Goal: Information Seeking & Learning: Understand process/instructions

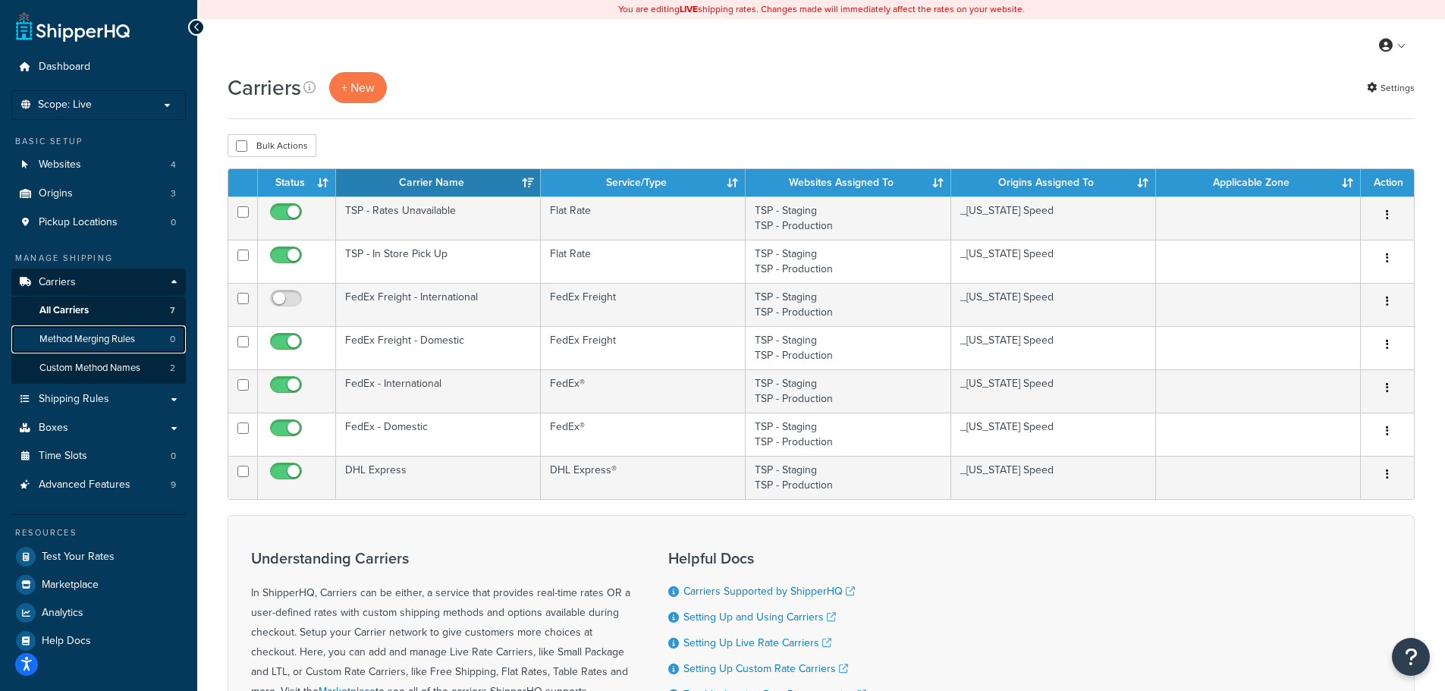
click at [95, 339] on span "Method Merging Rules" at bounding box center [87, 339] width 96 height 13
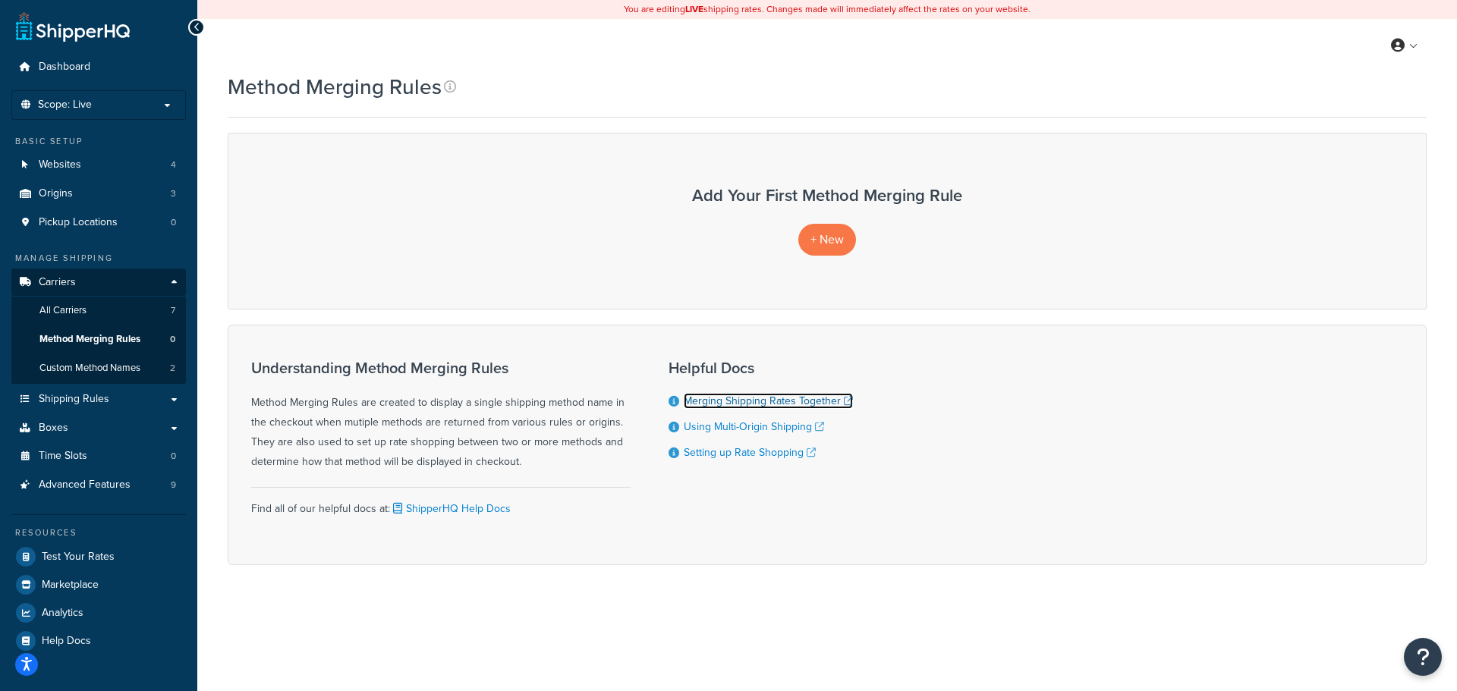
click at [765, 399] on link "Merging Shipping Rates Together" at bounding box center [768, 401] width 169 height 16
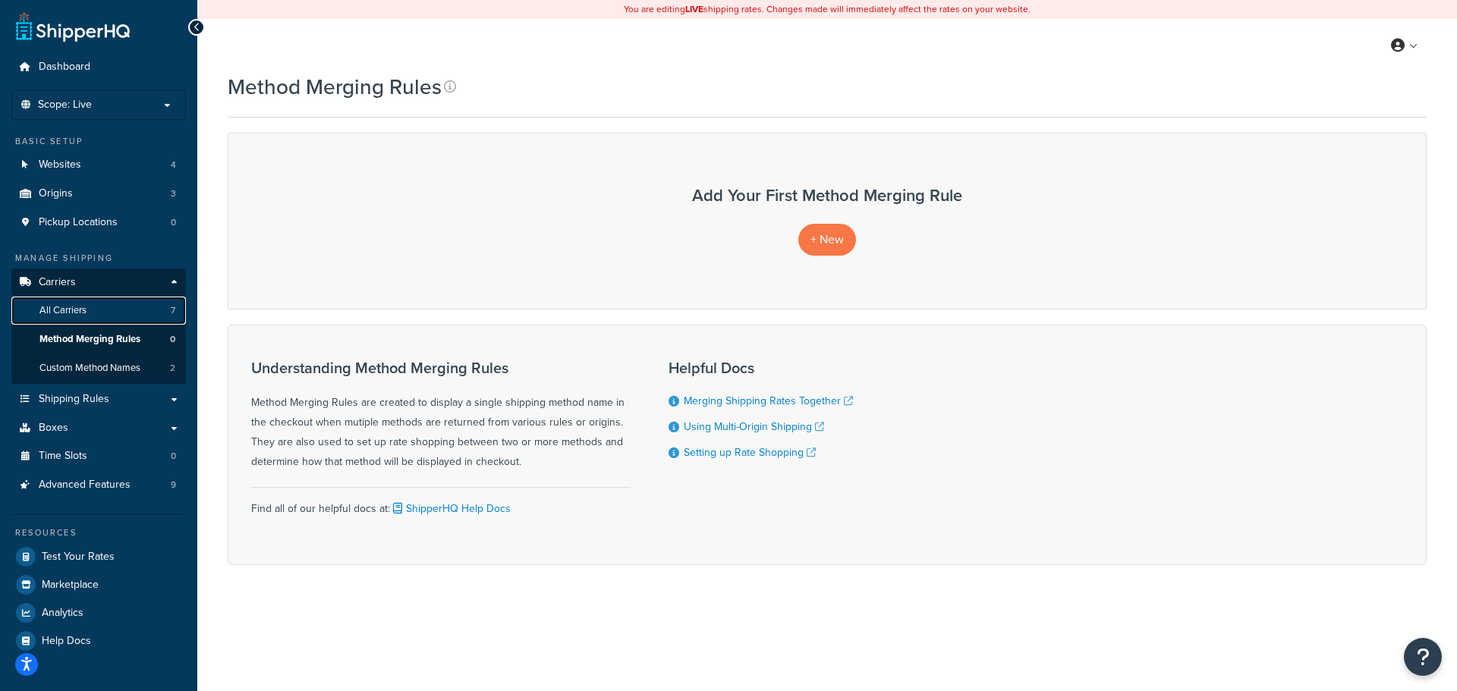
click at [80, 312] on span "All Carriers" at bounding box center [62, 310] width 47 height 13
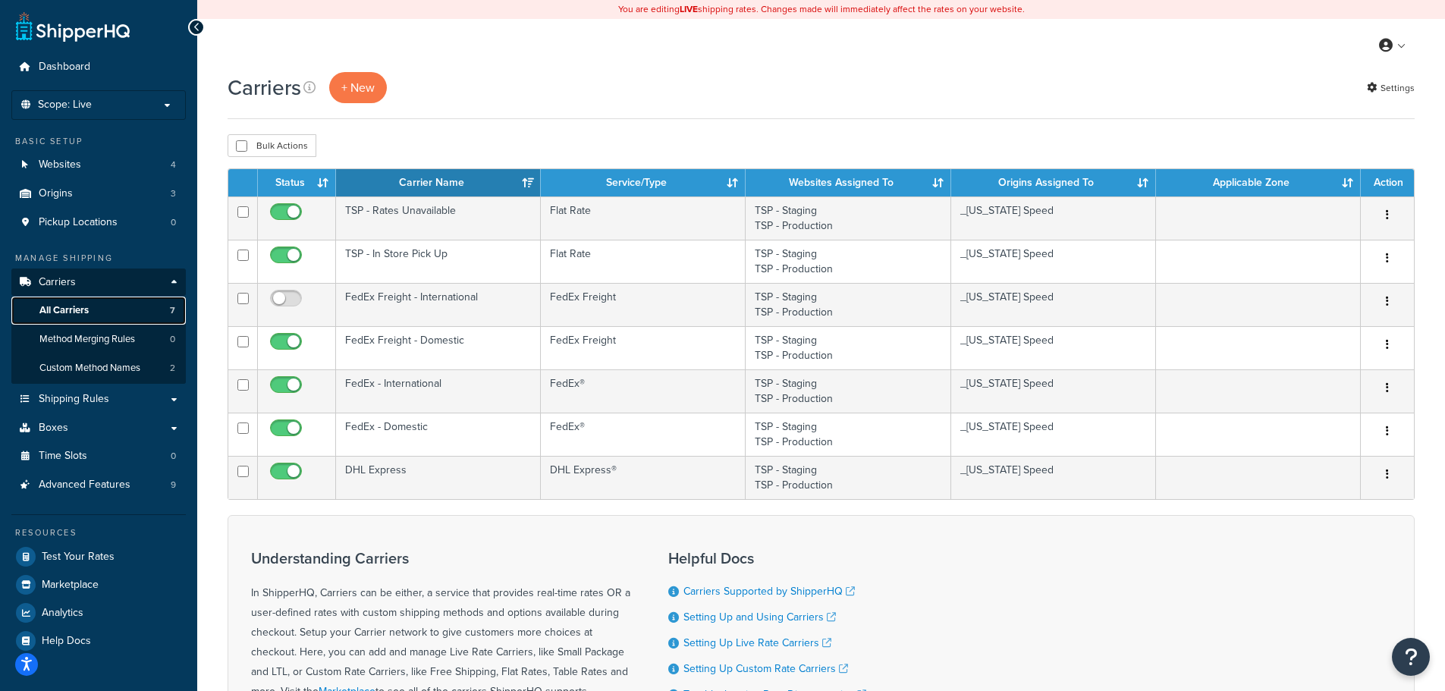
click at [104, 309] on link "All Carriers 7" at bounding box center [98, 311] width 175 height 28
click at [99, 400] on span "Shipping Rules" at bounding box center [74, 399] width 71 height 13
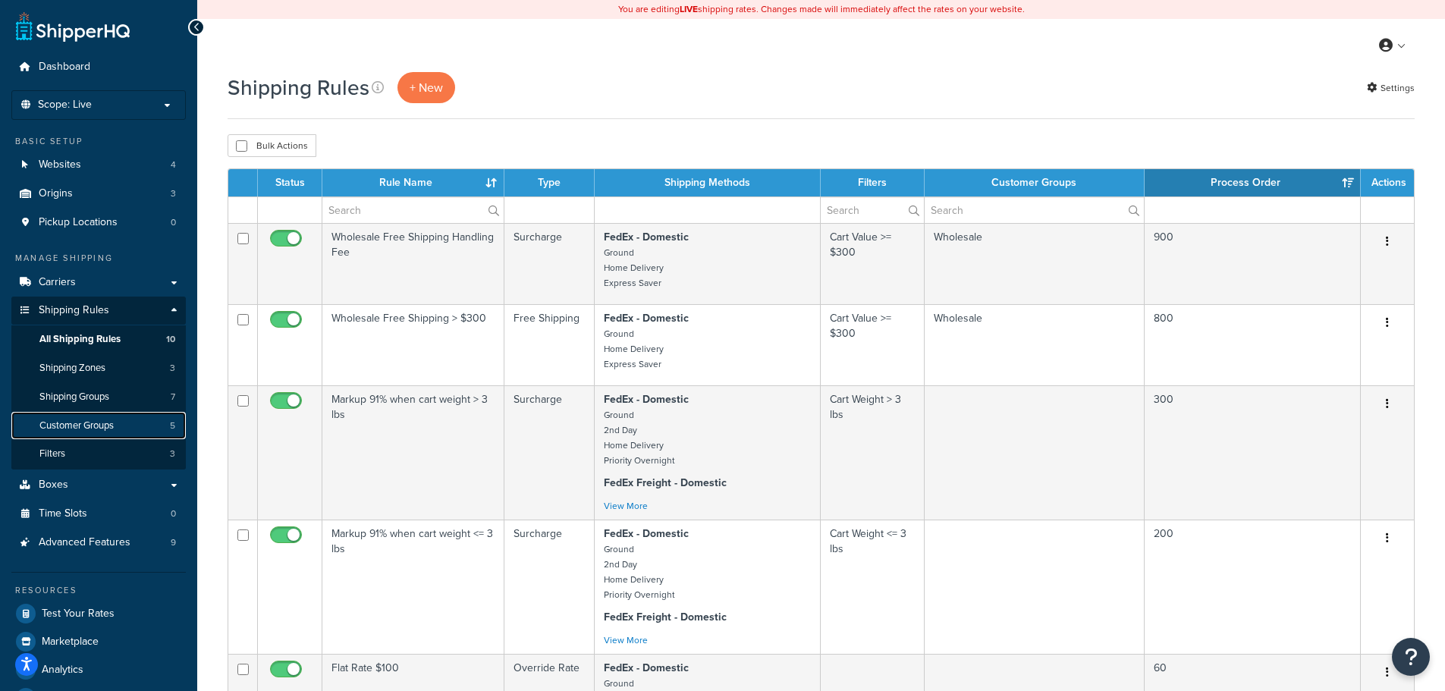
click at [98, 429] on span "Customer Groups" at bounding box center [76, 426] width 74 height 13
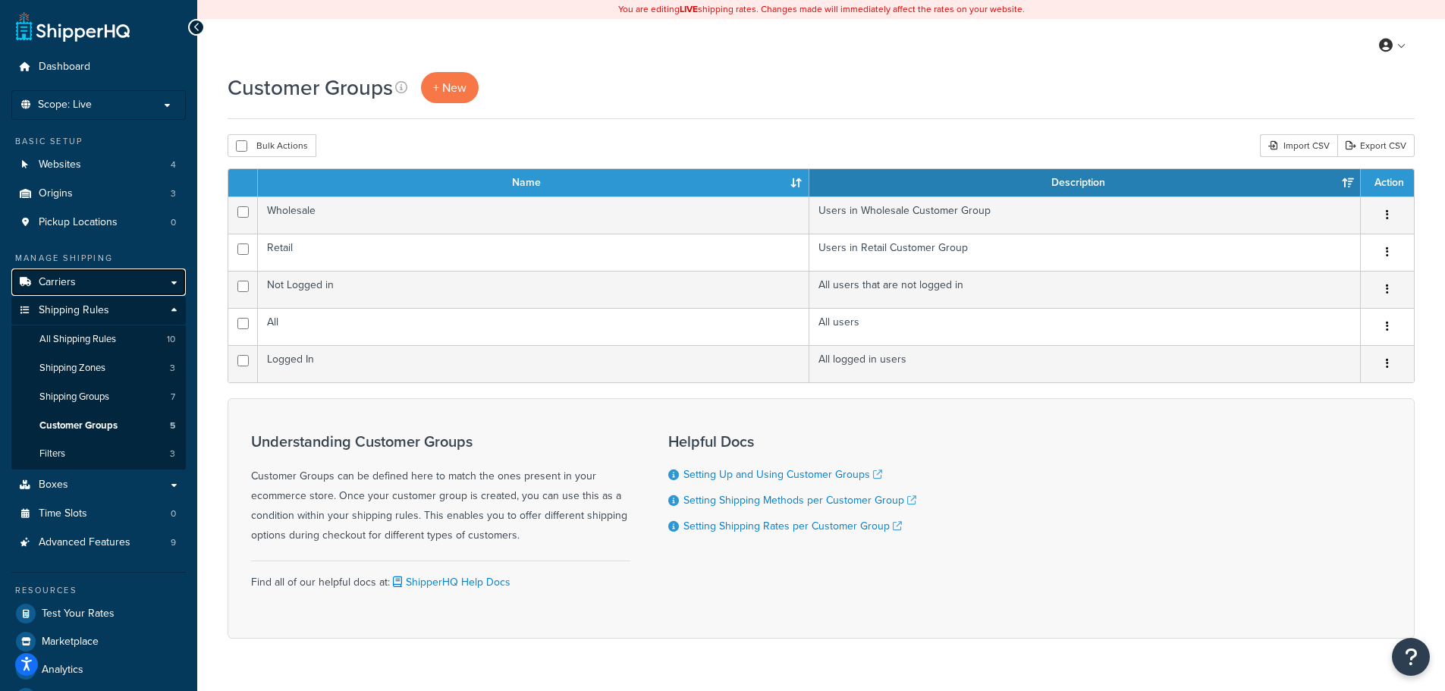
click at [109, 286] on link "Carriers" at bounding box center [98, 283] width 175 height 28
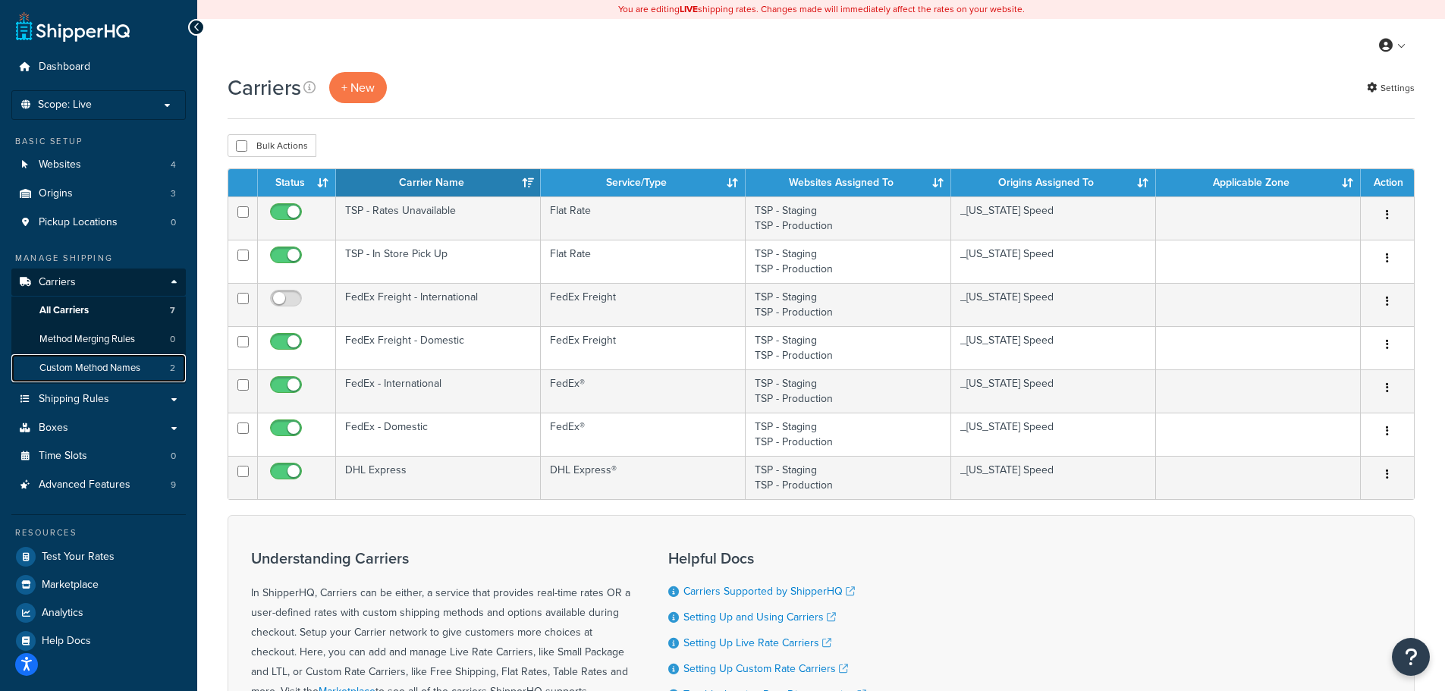
click at [107, 363] on span "Custom Method Names" at bounding box center [89, 368] width 101 height 13
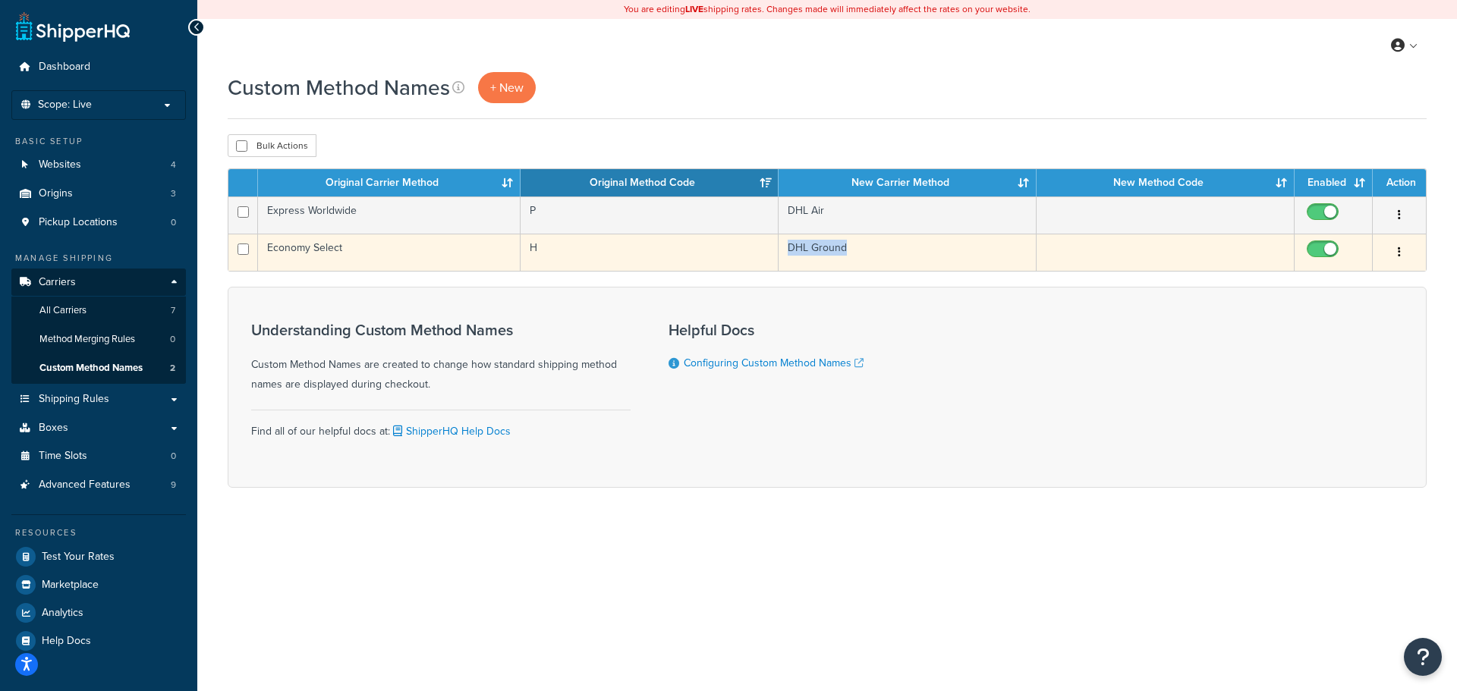
drag, startPoint x: 854, startPoint y: 243, endPoint x: 783, endPoint y: 253, distance: 72.0
click at [783, 253] on td "DHL Ground" at bounding box center [907, 252] width 258 height 37
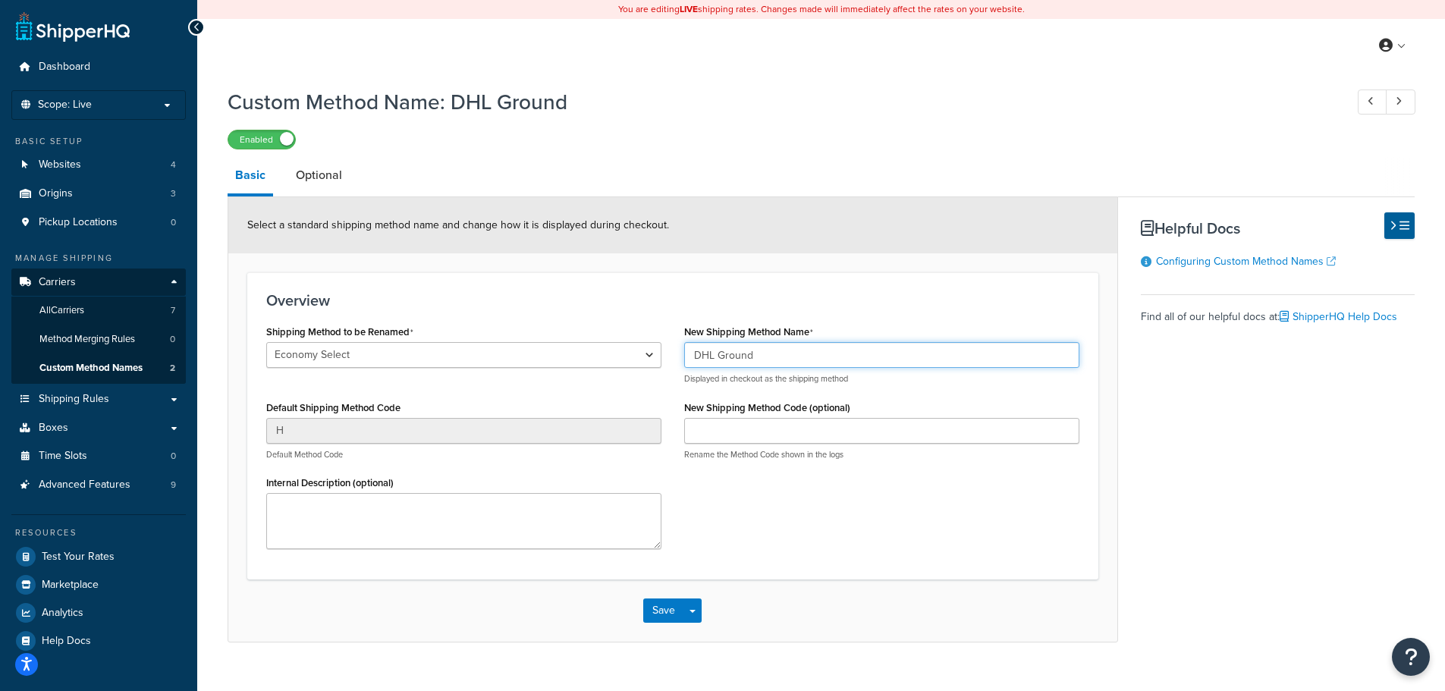
drag, startPoint x: 763, startPoint y: 350, endPoint x: 688, endPoint y: 359, distance: 75.7
click at [688, 359] on input "DHL Ground" at bounding box center [881, 355] width 395 height 26
click at [653, 105] on h1 "Custom Method Name: DHL Ground" at bounding box center [779, 102] width 1102 height 30
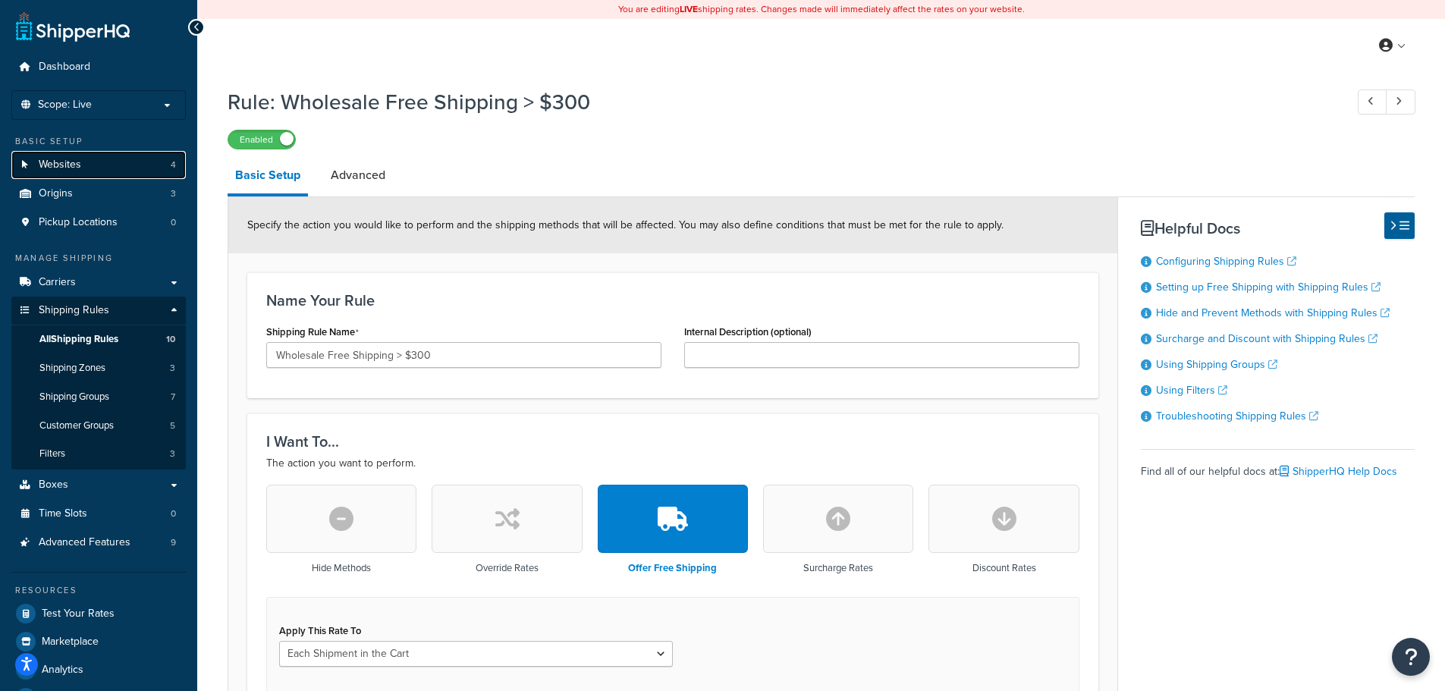
click at [111, 163] on link "Websites 4" at bounding box center [98, 165] width 175 height 28
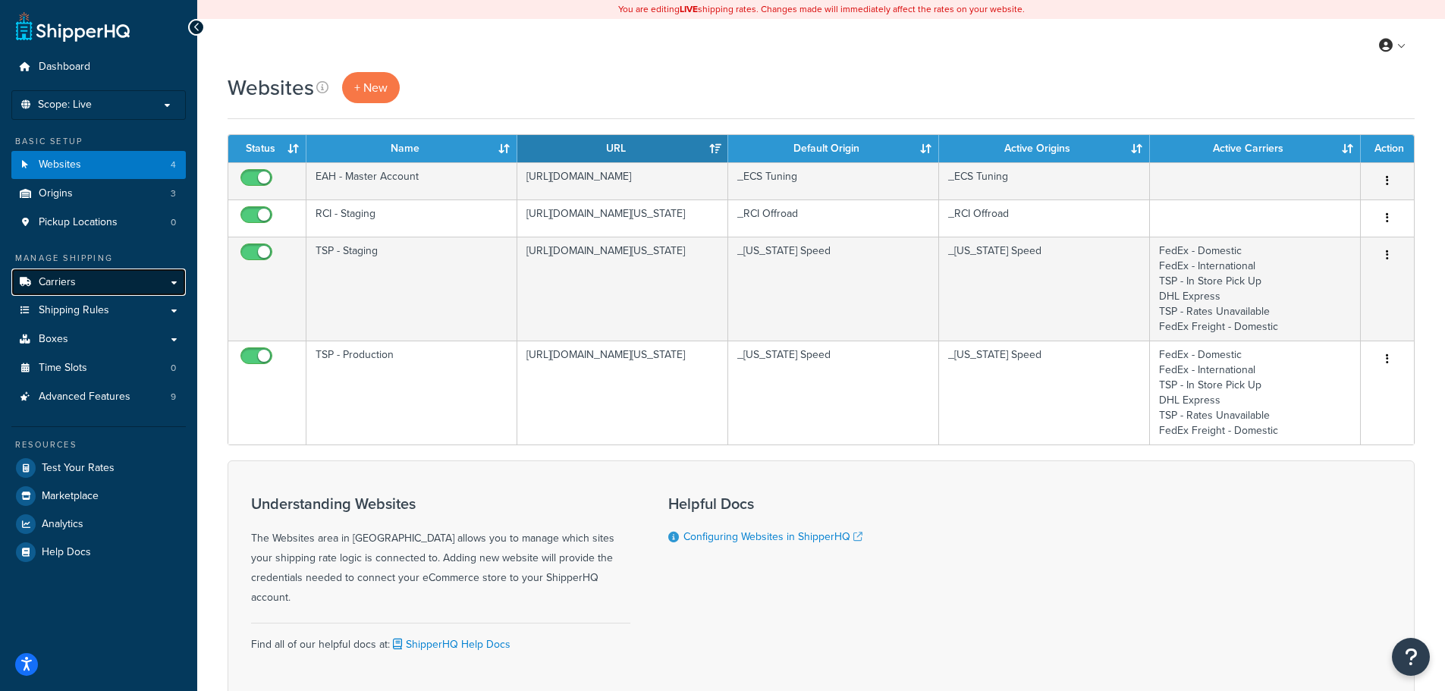
click at [99, 281] on link "Carriers" at bounding box center [98, 283] width 175 height 28
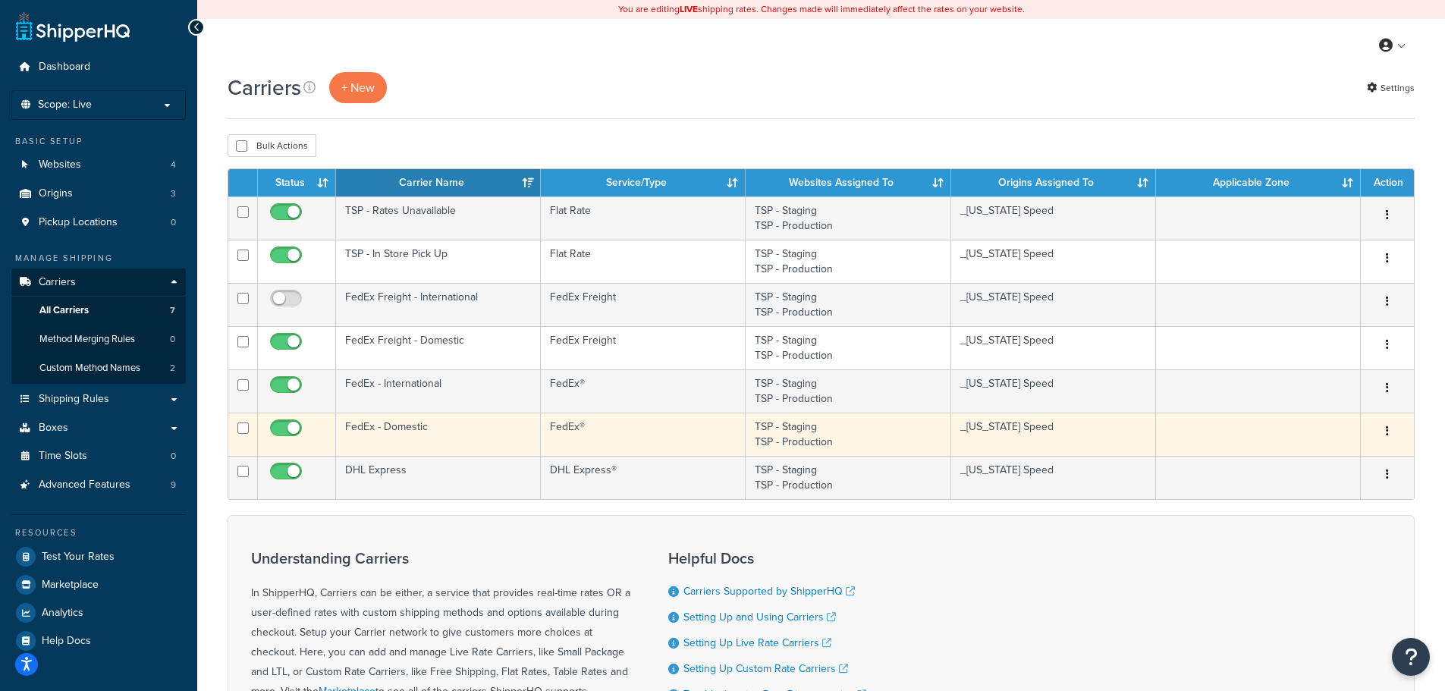
click at [453, 436] on td "FedEx - Domestic" at bounding box center [438, 434] width 205 height 43
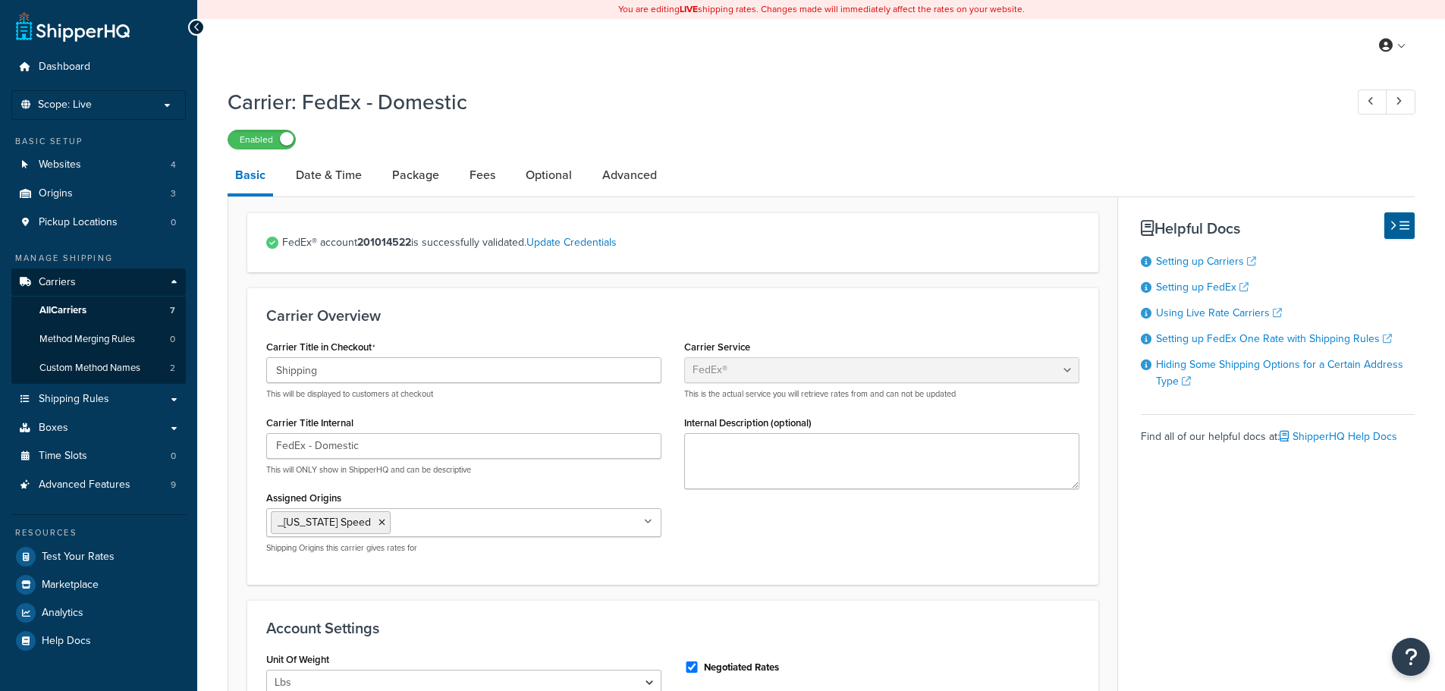
select select "fedEx"
select select "REGULAR_PICKUP"
select select "YOUR_PACKAGING"
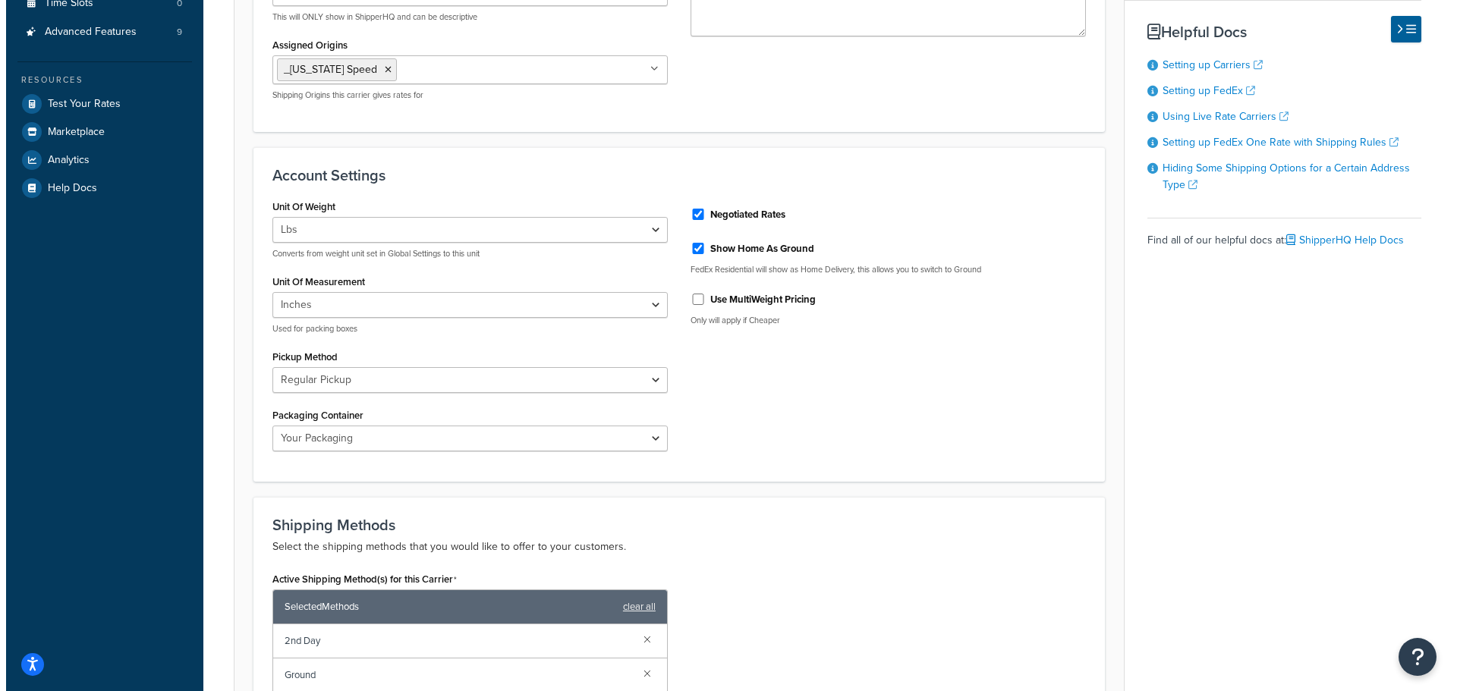
scroll to position [835, 0]
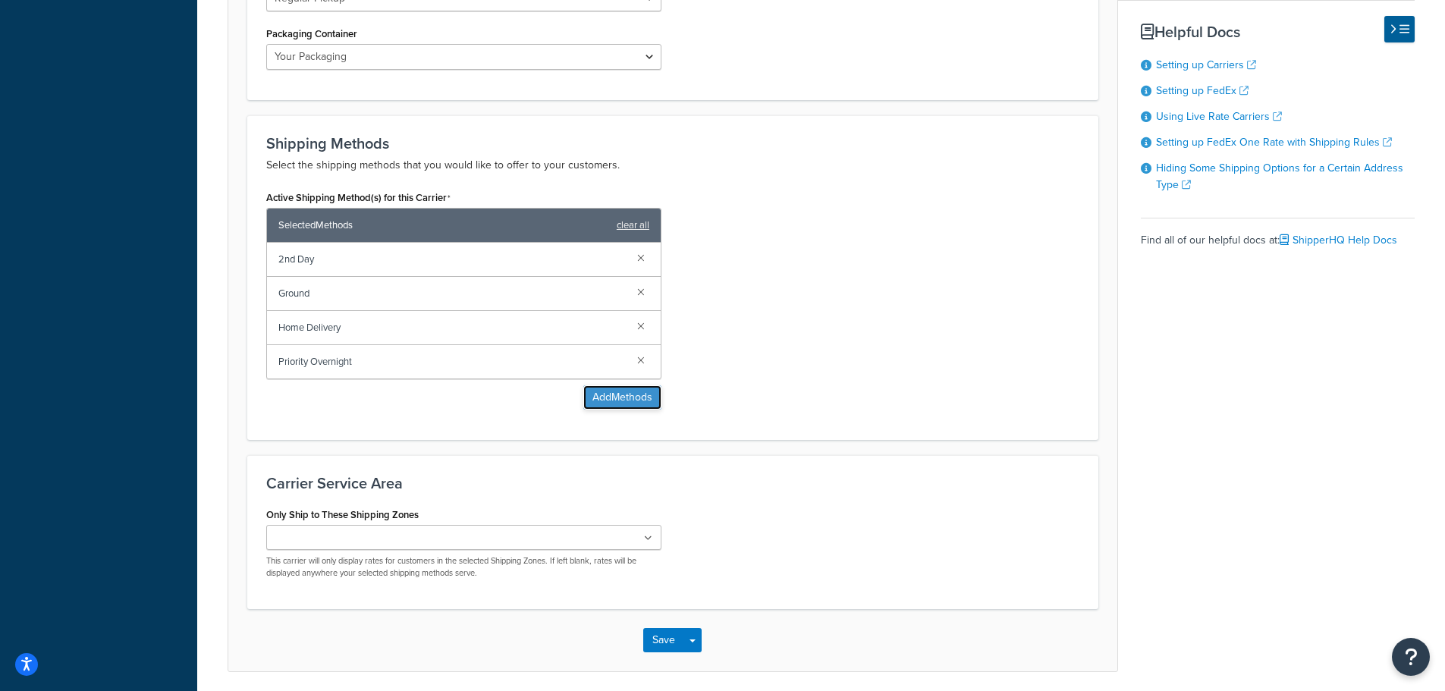
click at [612, 397] on button "Add Methods" at bounding box center [622, 397] width 78 height 24
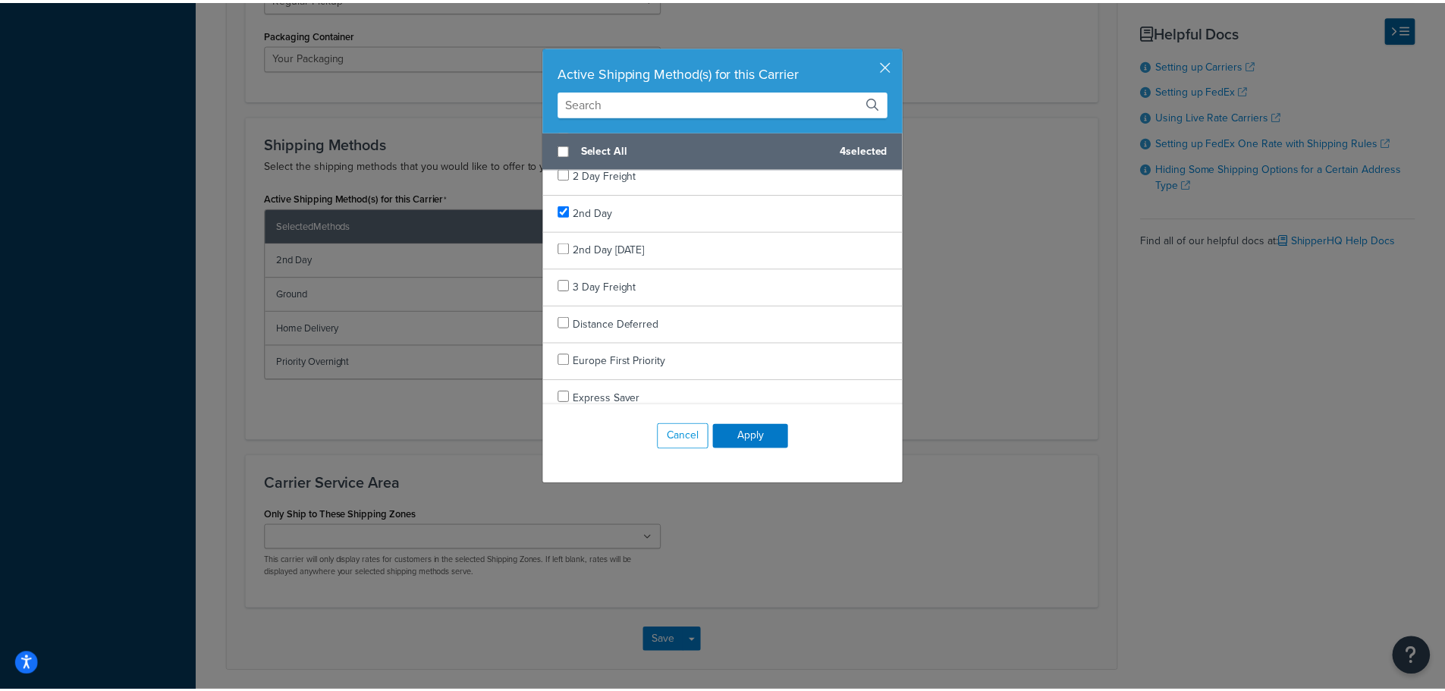
scroll to position [0, 0]
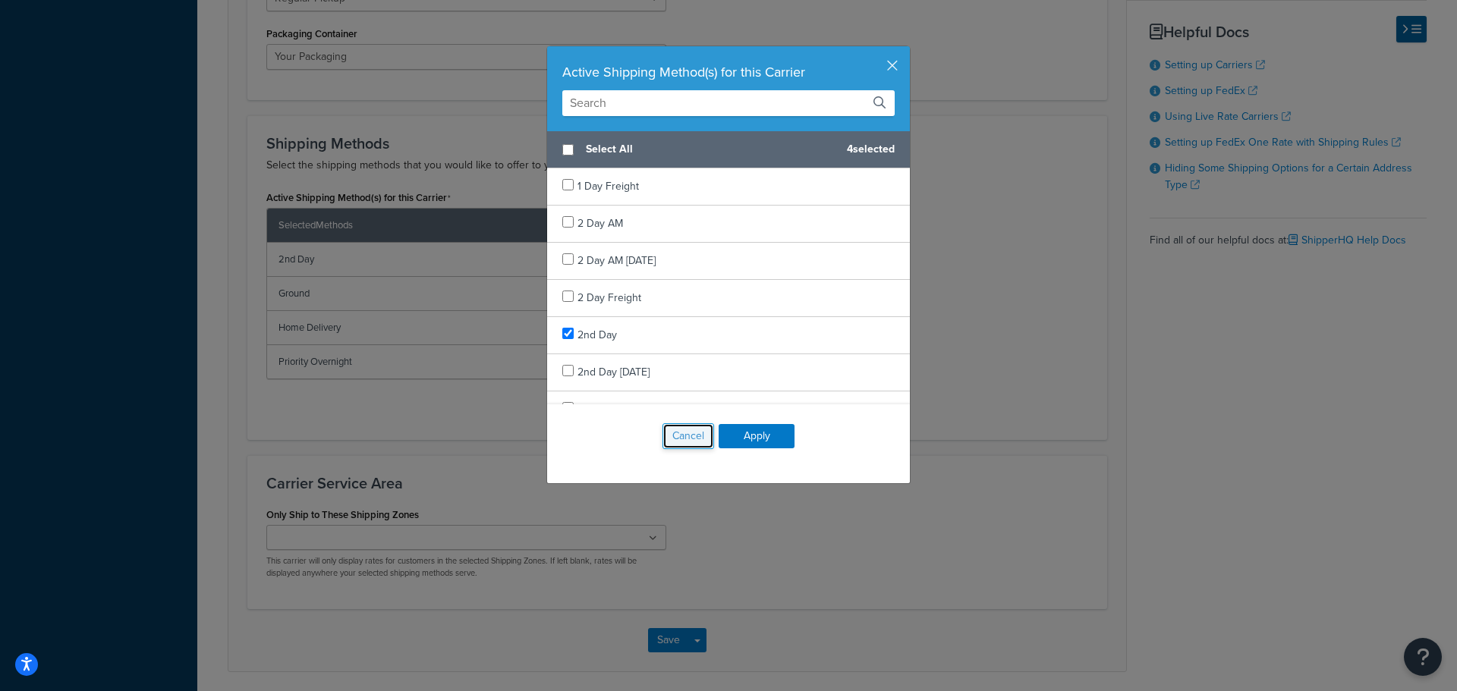
click at [678, 436] on button "Cancel" at bounding box center [688, 436] width 52 height 26
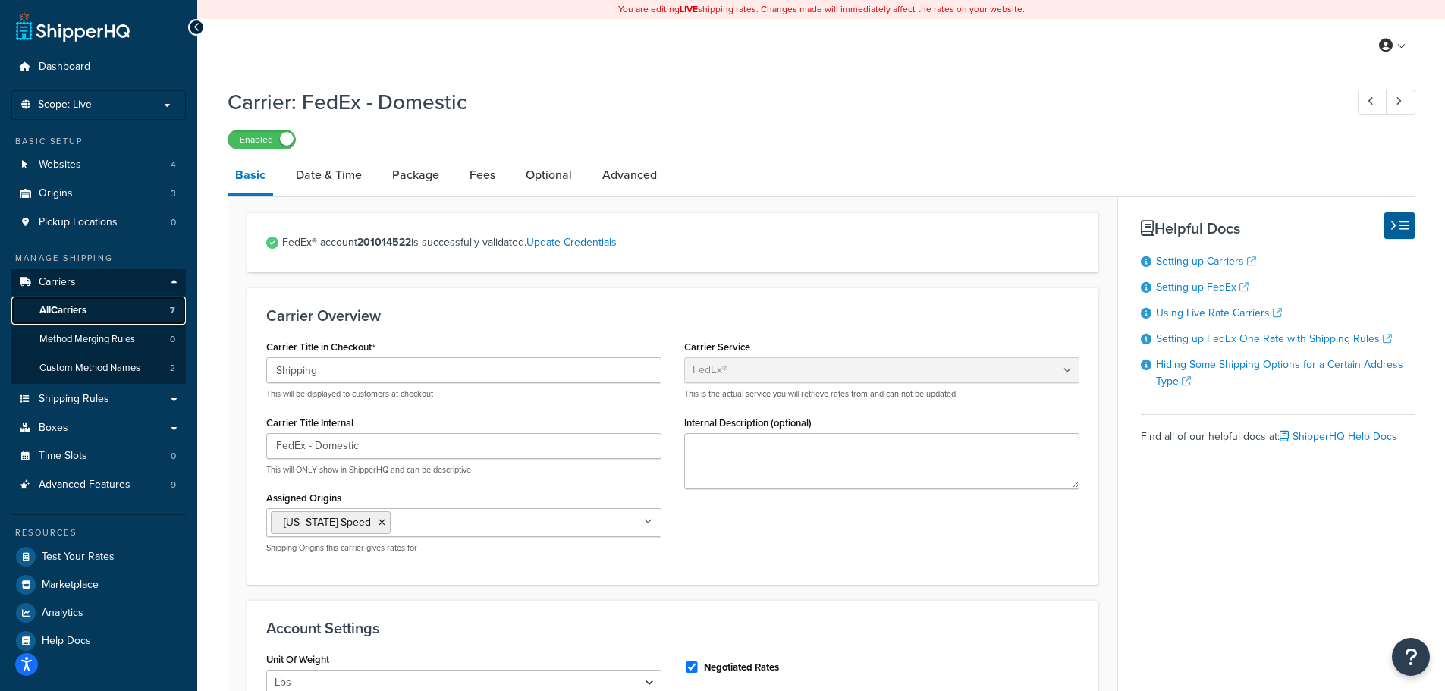
click at [75, 307] on span "All Carriers" at bounding box center [62, 310] width 47 height 13
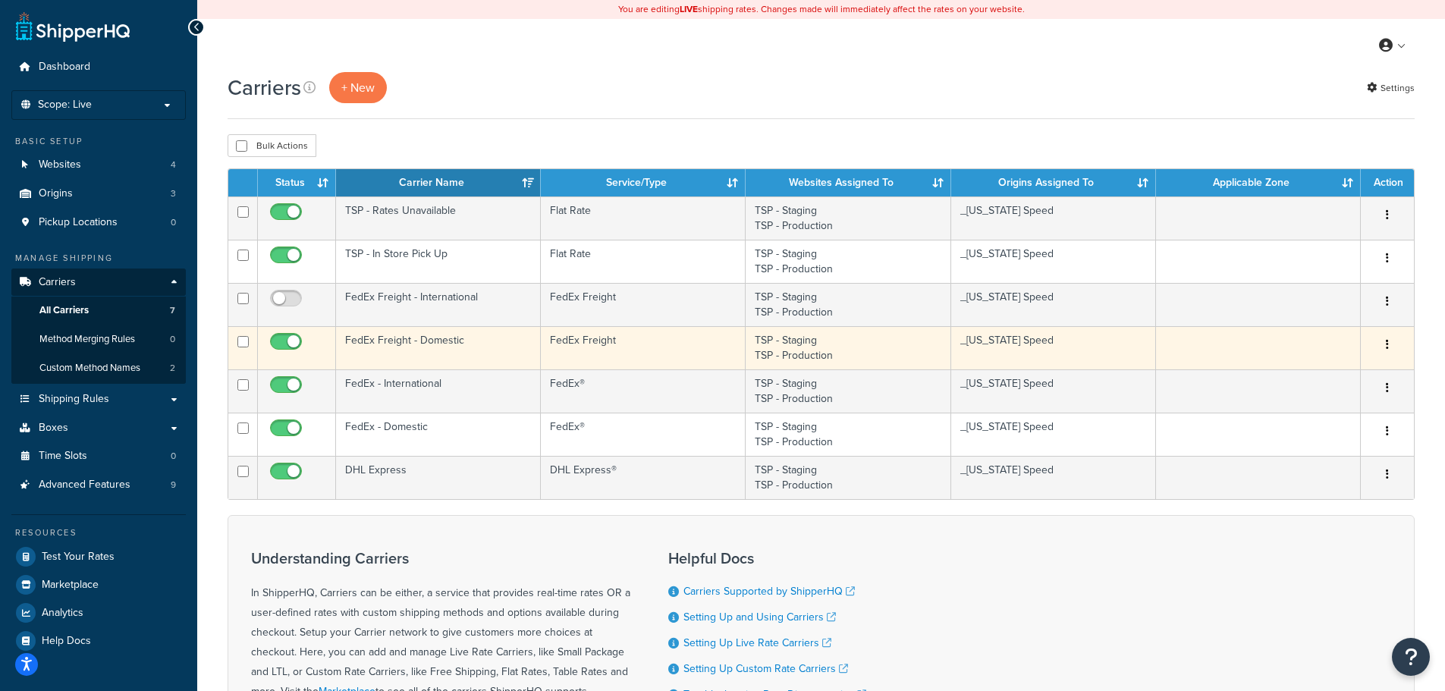
click at [470, 352] on td "FedEx Freight - Domestic" at bounding box center [438, 347] width 205 height 43
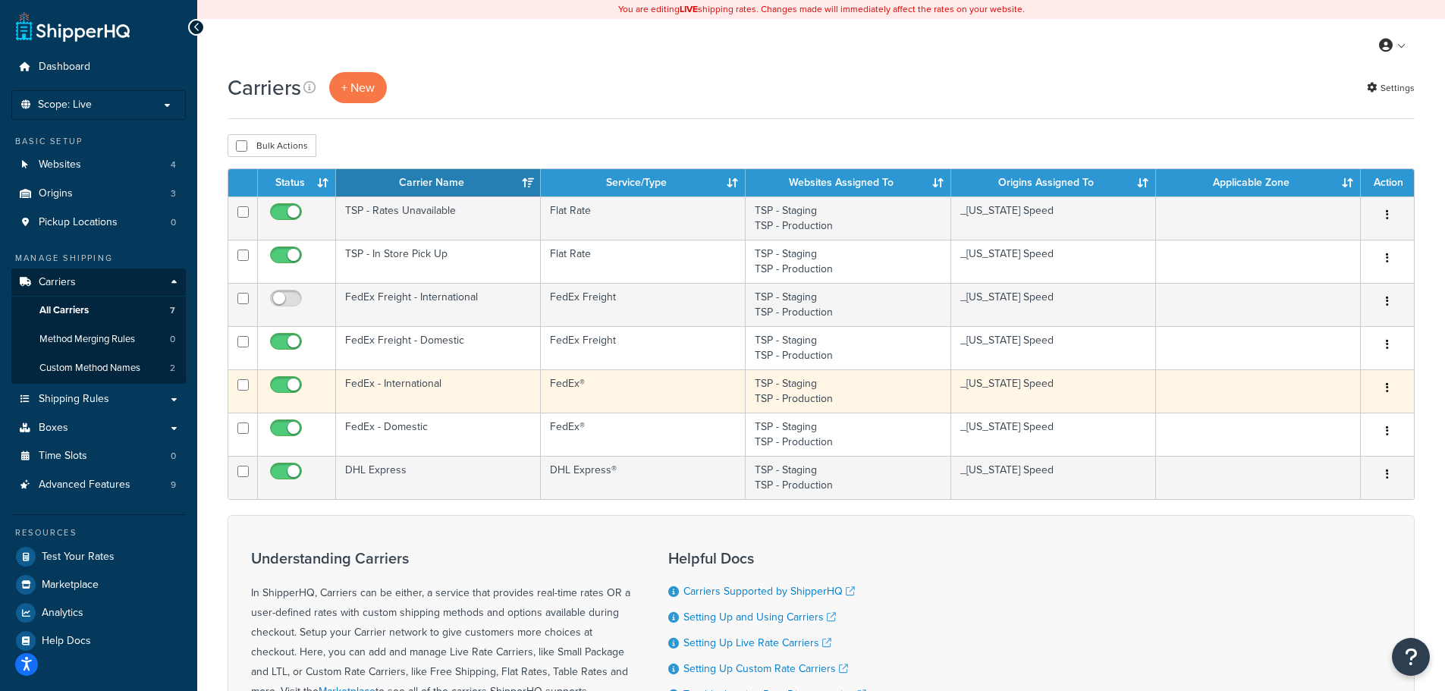
click at [472, 392] on td "FedEx - International" at bounding box center [438, 391] width 205 height 43
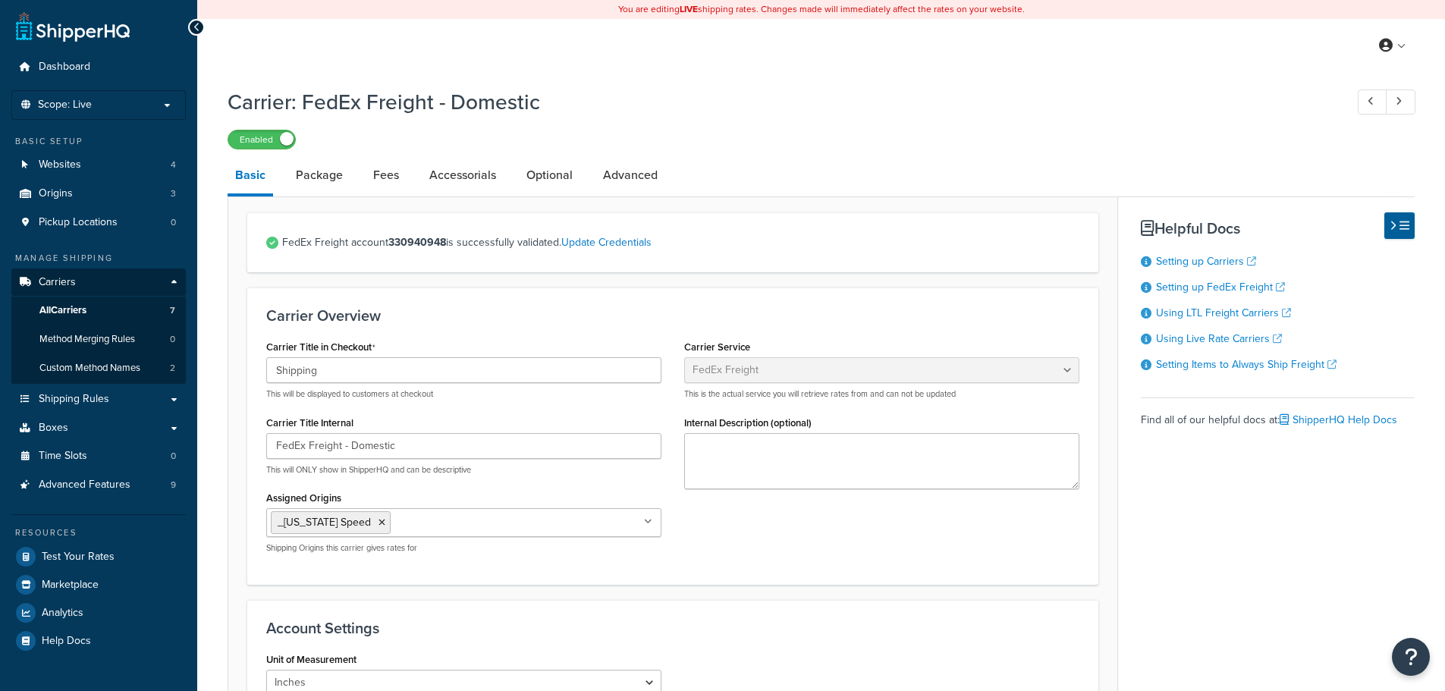
select select "fedExFreight"
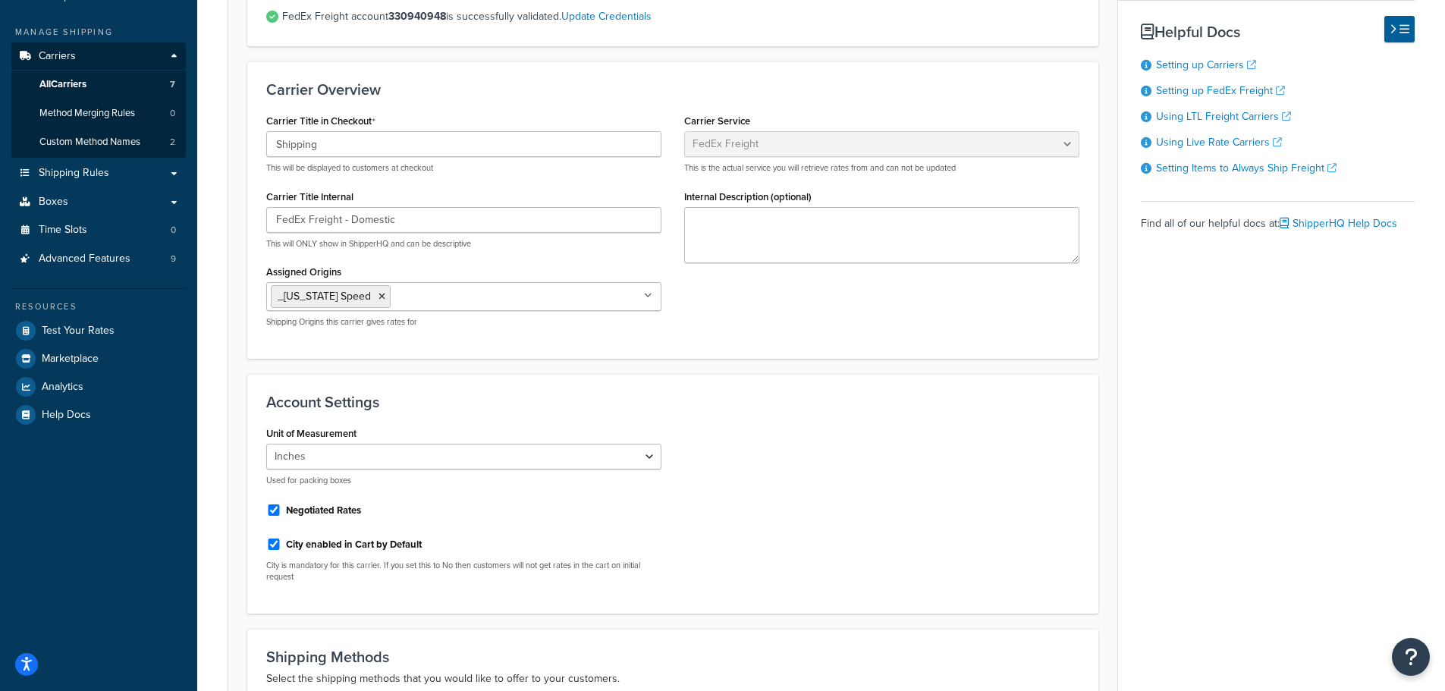
scroll to position [11, 0]
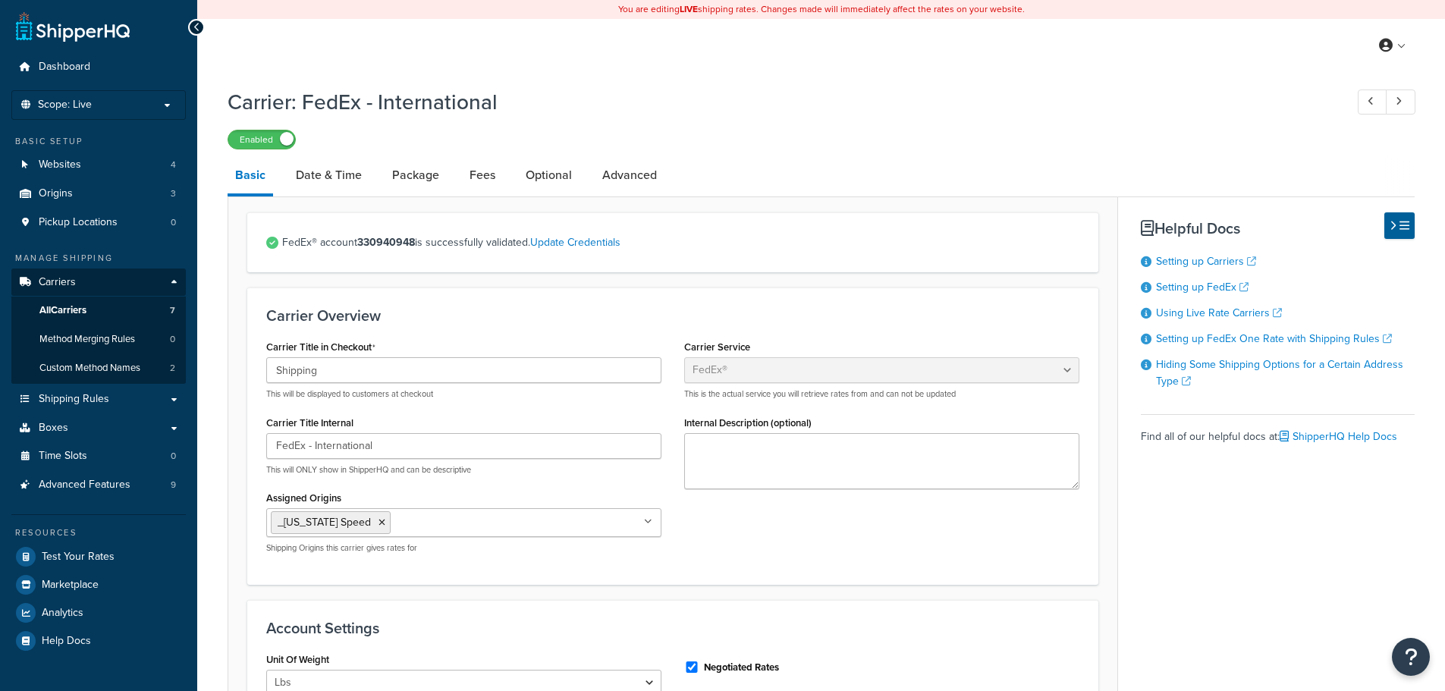
select select "fedEx"
select select "REGULAR_PICKUP"
select select "YOUR_PACKAGING"
click at [96, 310] on link "All Carriers 7" at bounding box center [98, 311] width 175 height 28
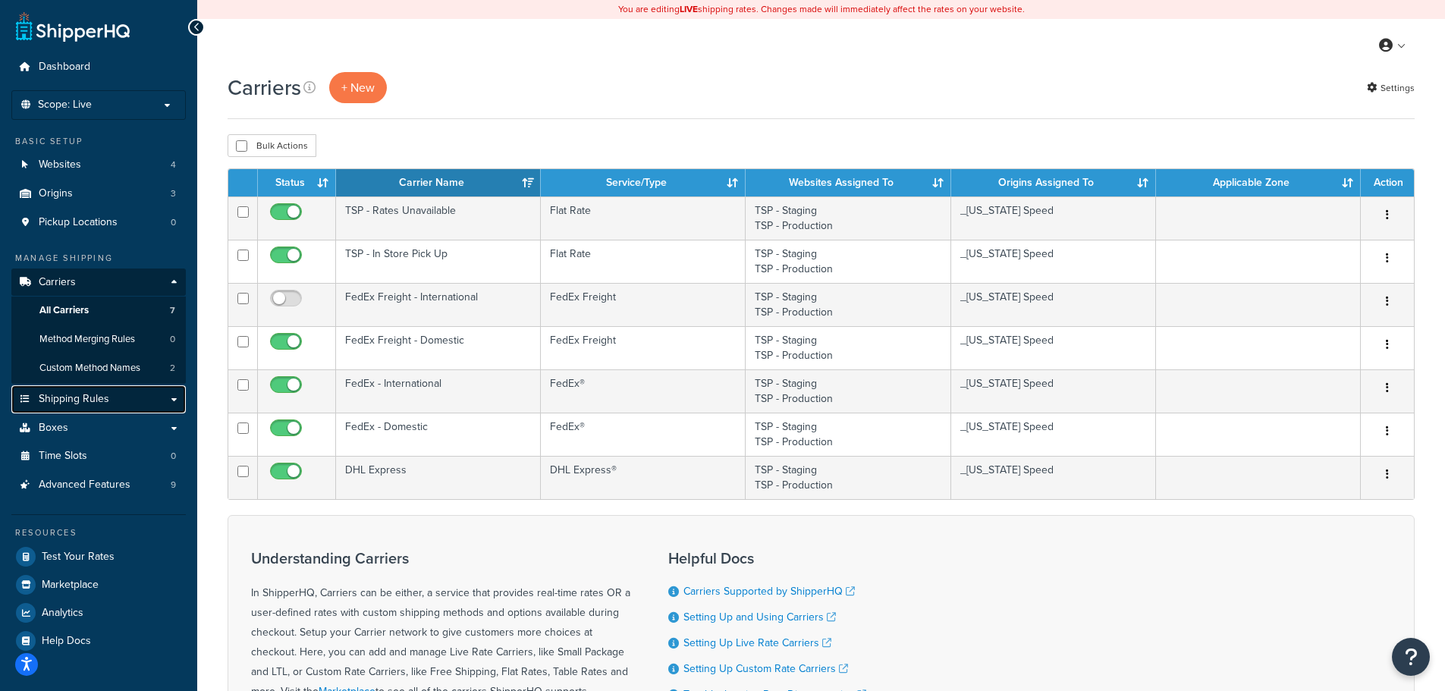
click at [77, 406] on span "Shipping Rules" at bounding box center [74, 399] width 71 height 13
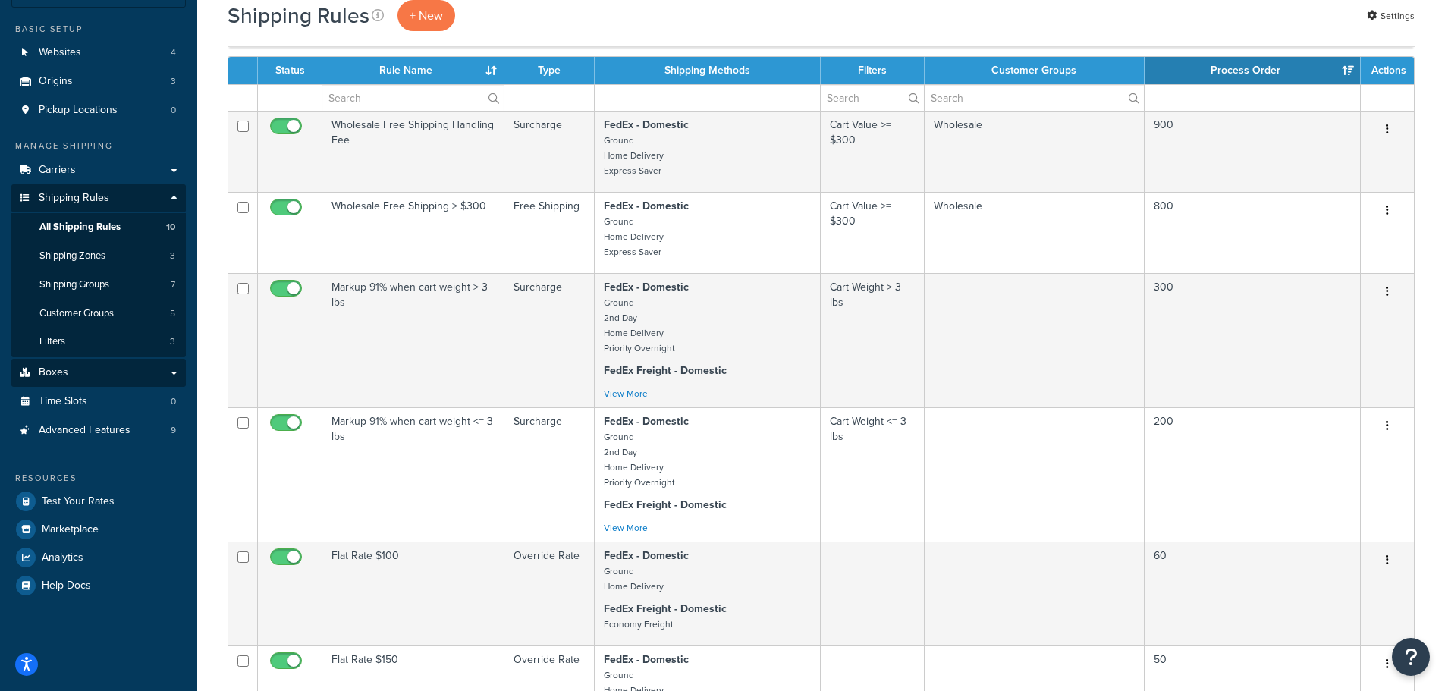
scroll to position [76, 0]
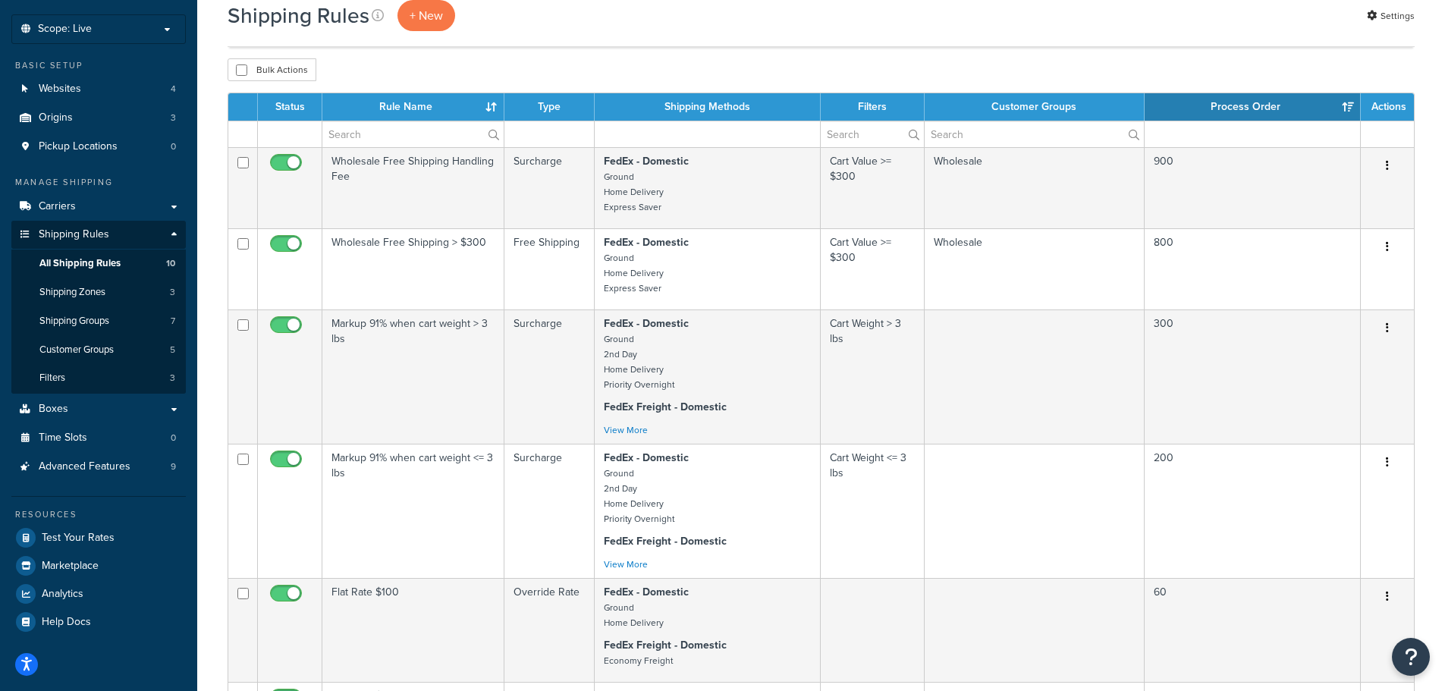
click at [1347, 108] on th "Process Order" at bounding box center [1253, 106] width 216 height 27
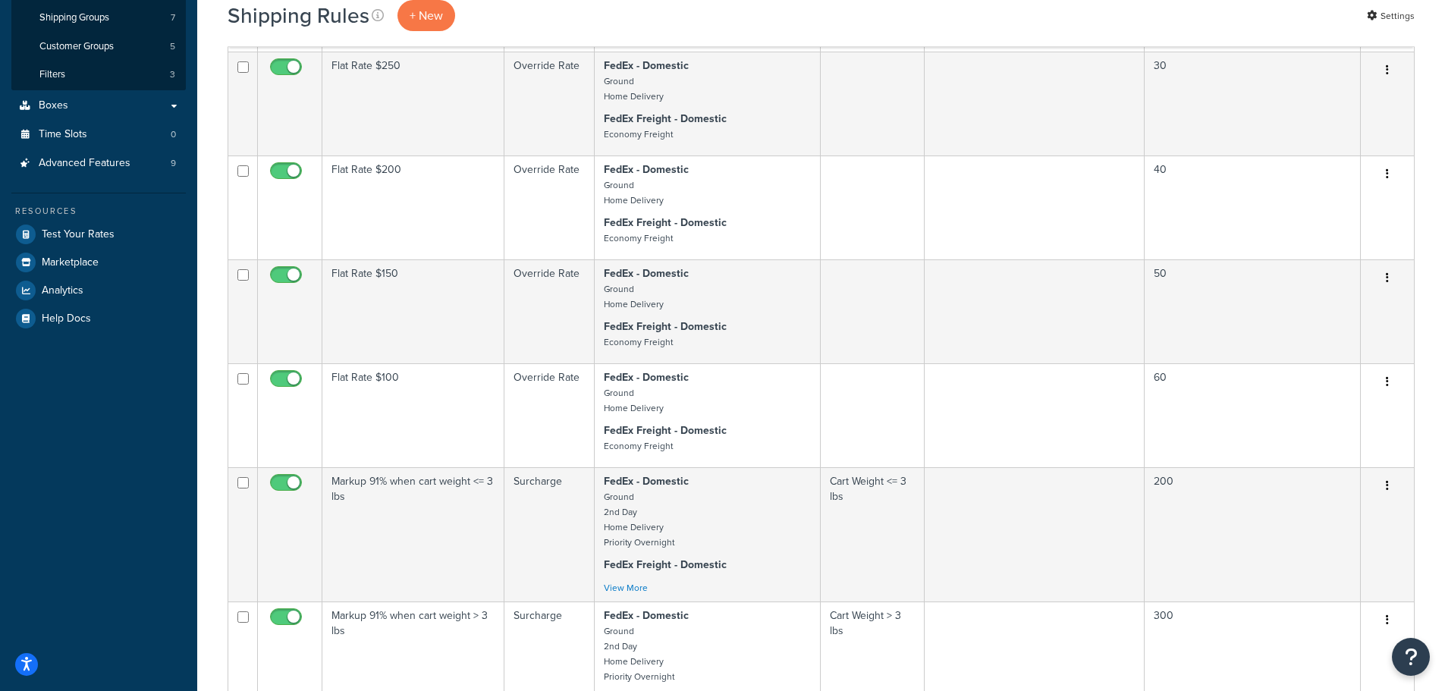
scroll to position [0, 0]
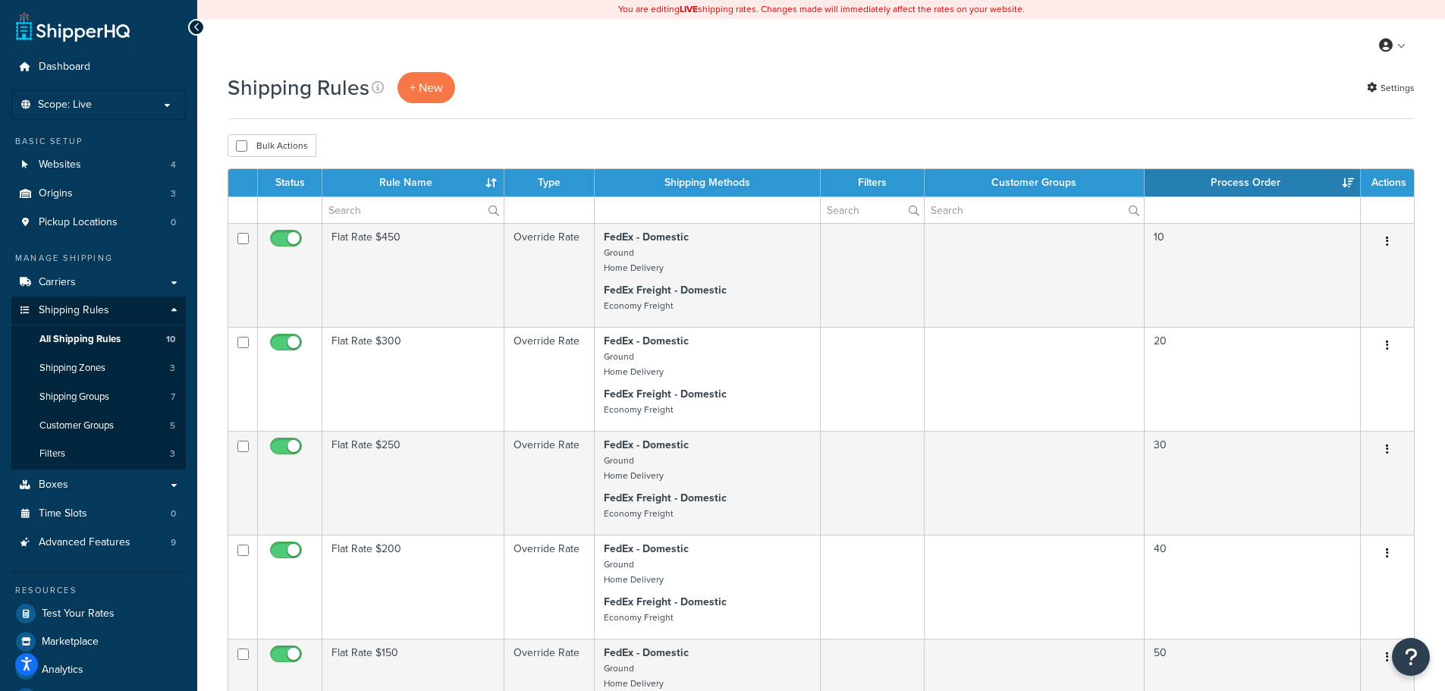
click at [1348, 181] on th "Process Order" at bounding box center [1253, 182] width 216 height 27
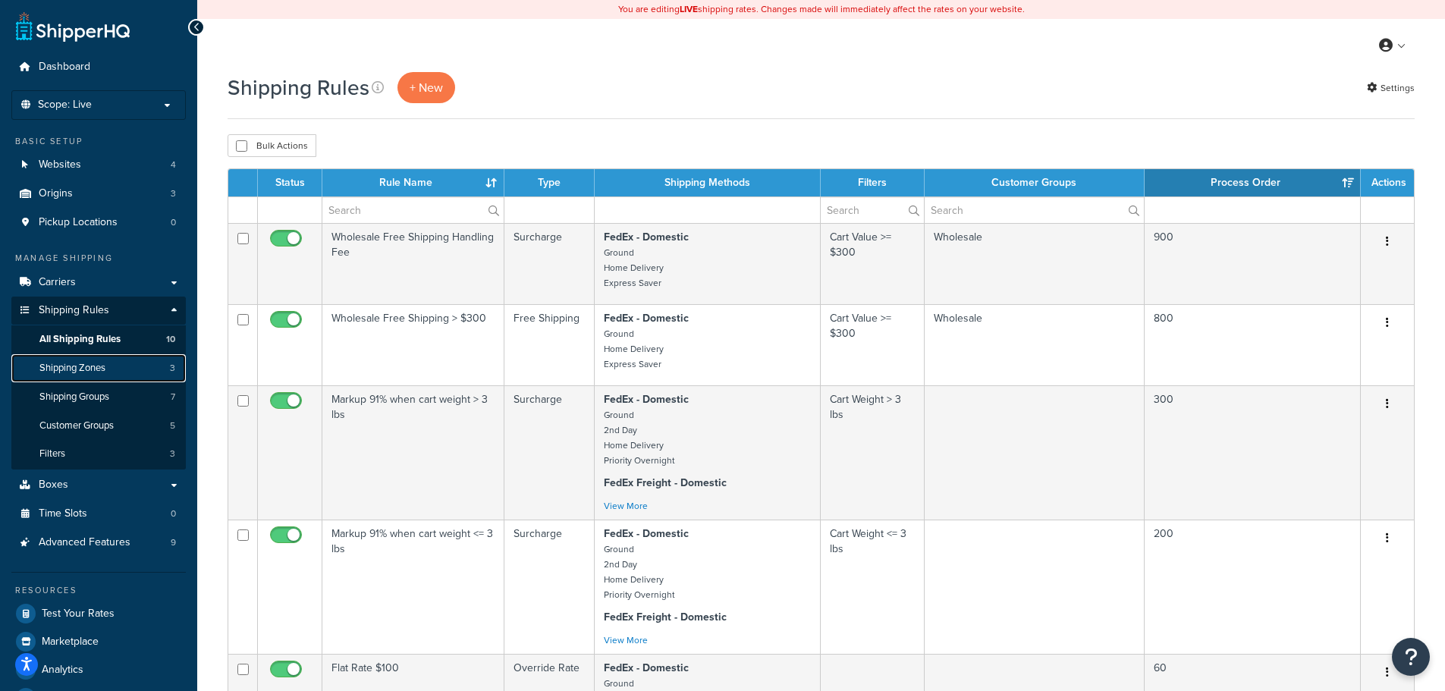
click at [96, 366] on span "Shipping Zones" at bounding box center [72, 368] width 66 height 13
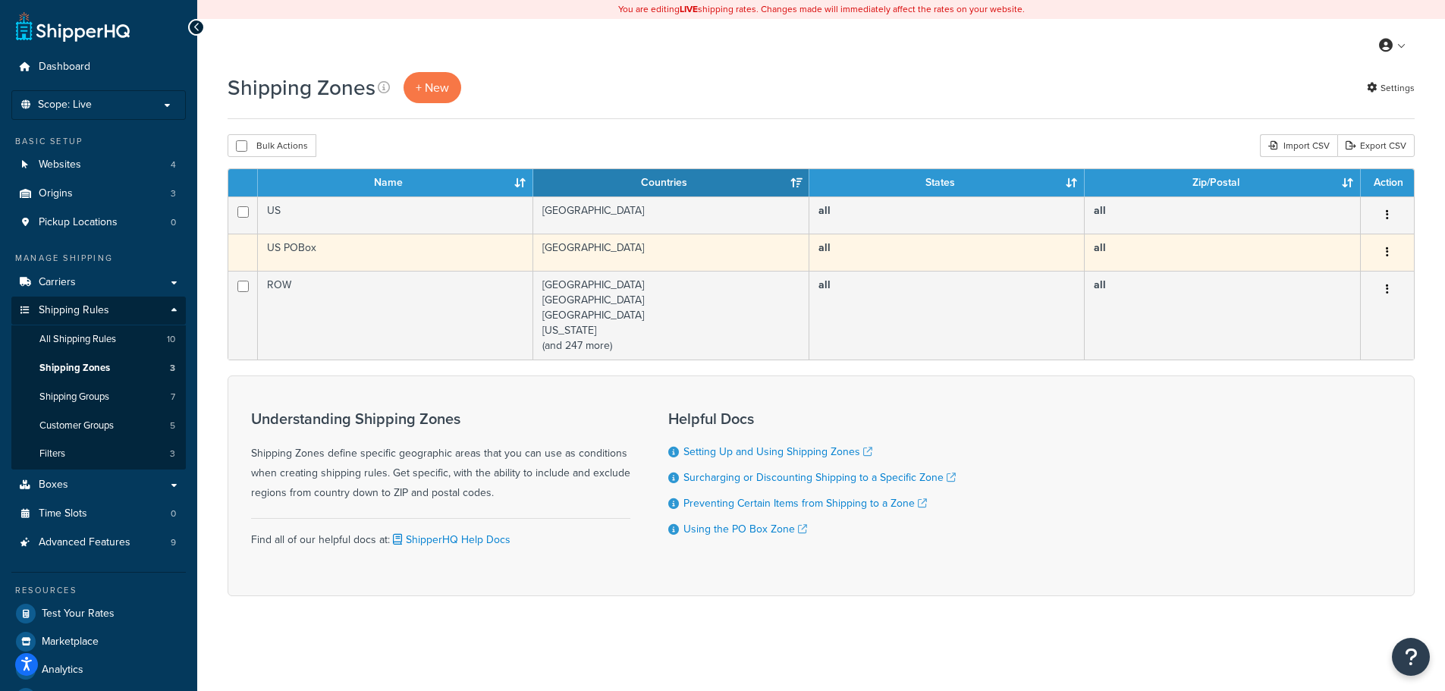
click at [1385, 249] on button "button" at bounding box center [1387, 253] width 21 height 24
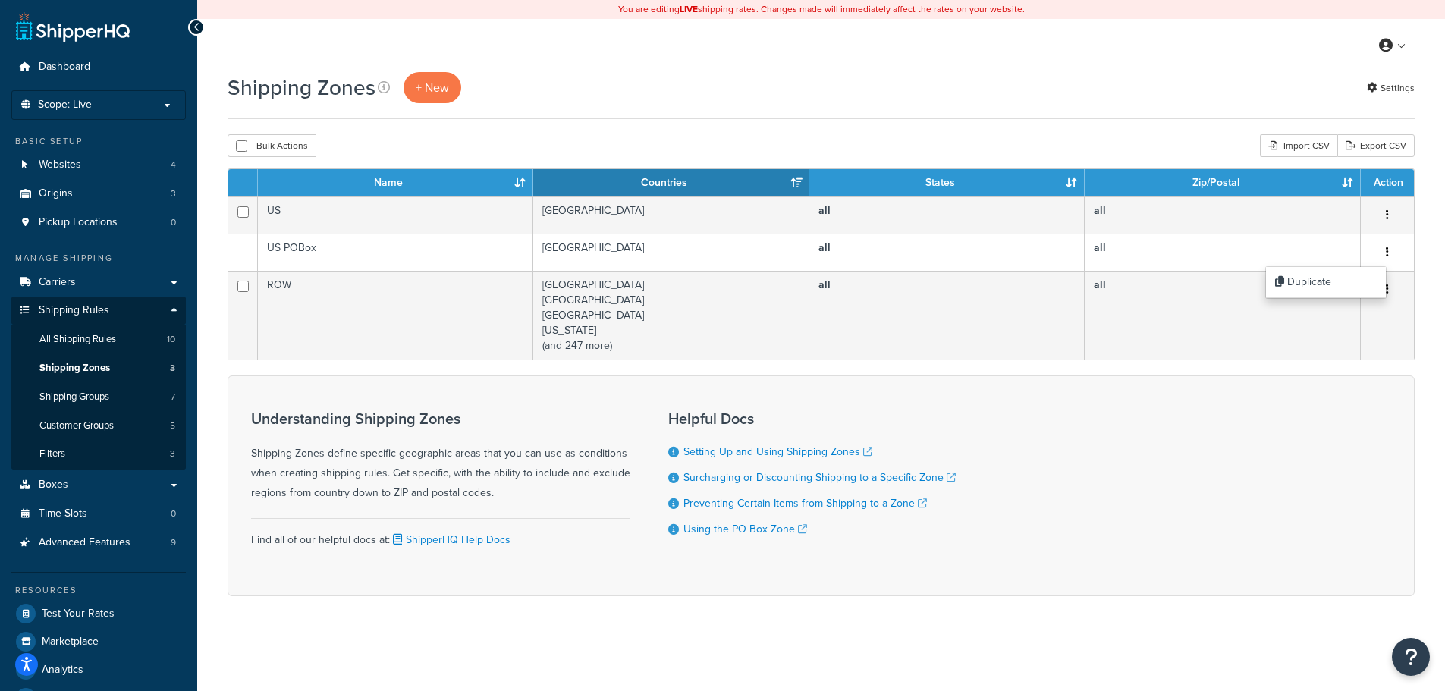
click at [907, 77] on div "Shipping Zones + New Settings" at bounding box center [821, 87] width 1187 height 31
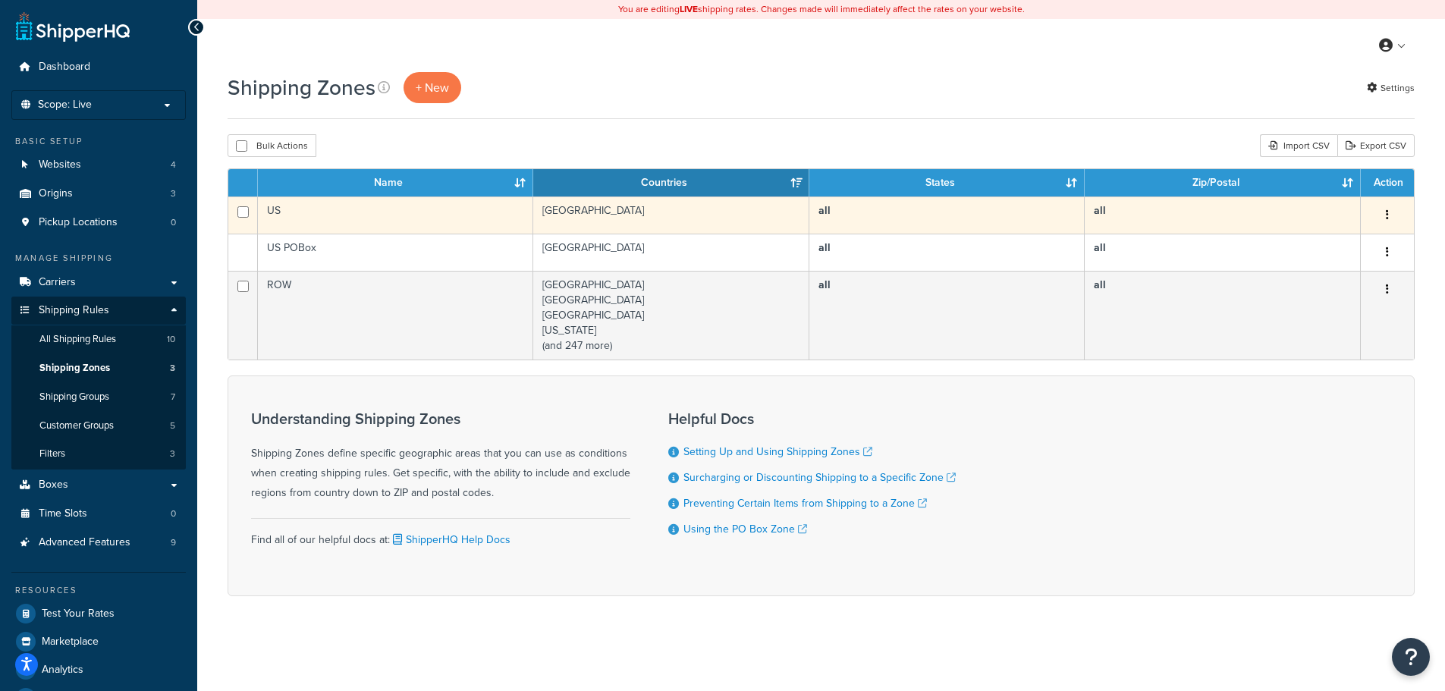
click at [1383, 218] on button "button" at bounding box center [1387, 215] width 21 height 24
click at [1325, 240] on link "Edit" at bounding box center [1326, 245] width 120 height 31
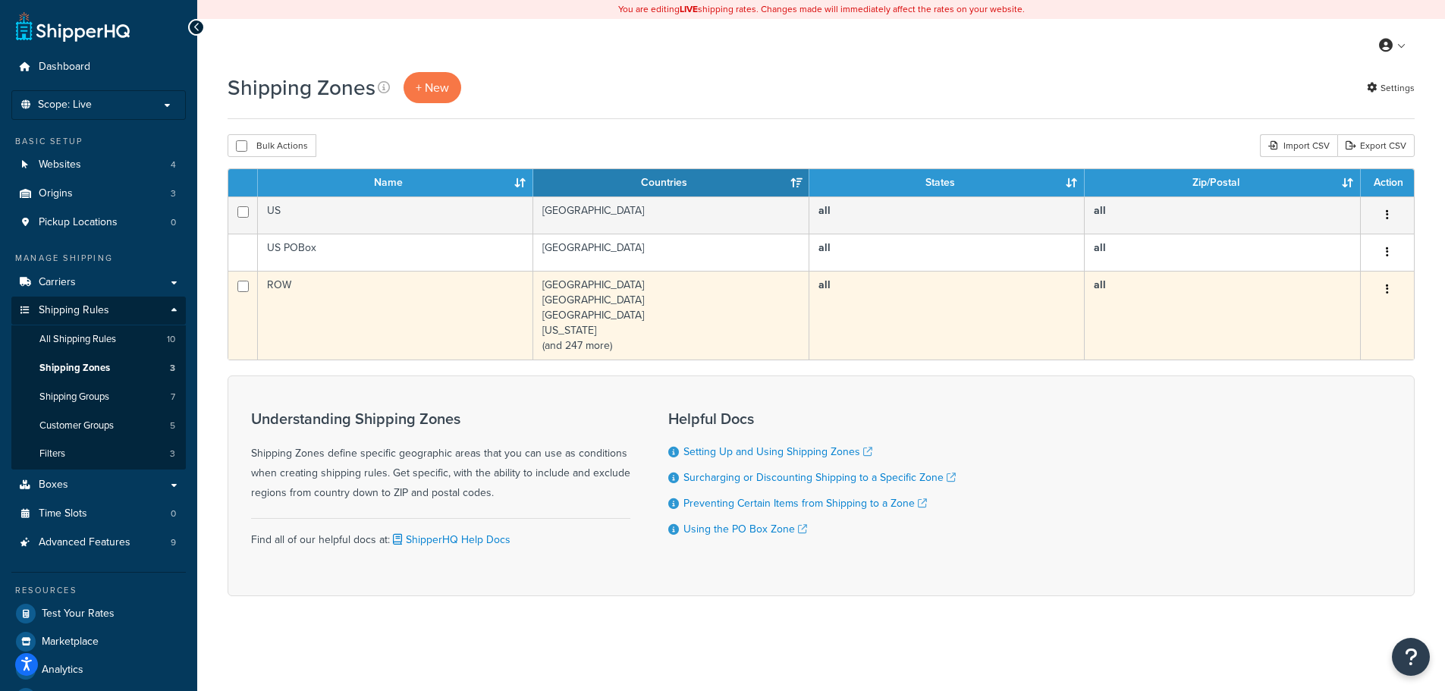
click at [461, 311] on td "ROW" at bounding box center [395, 315] width 275 height 89
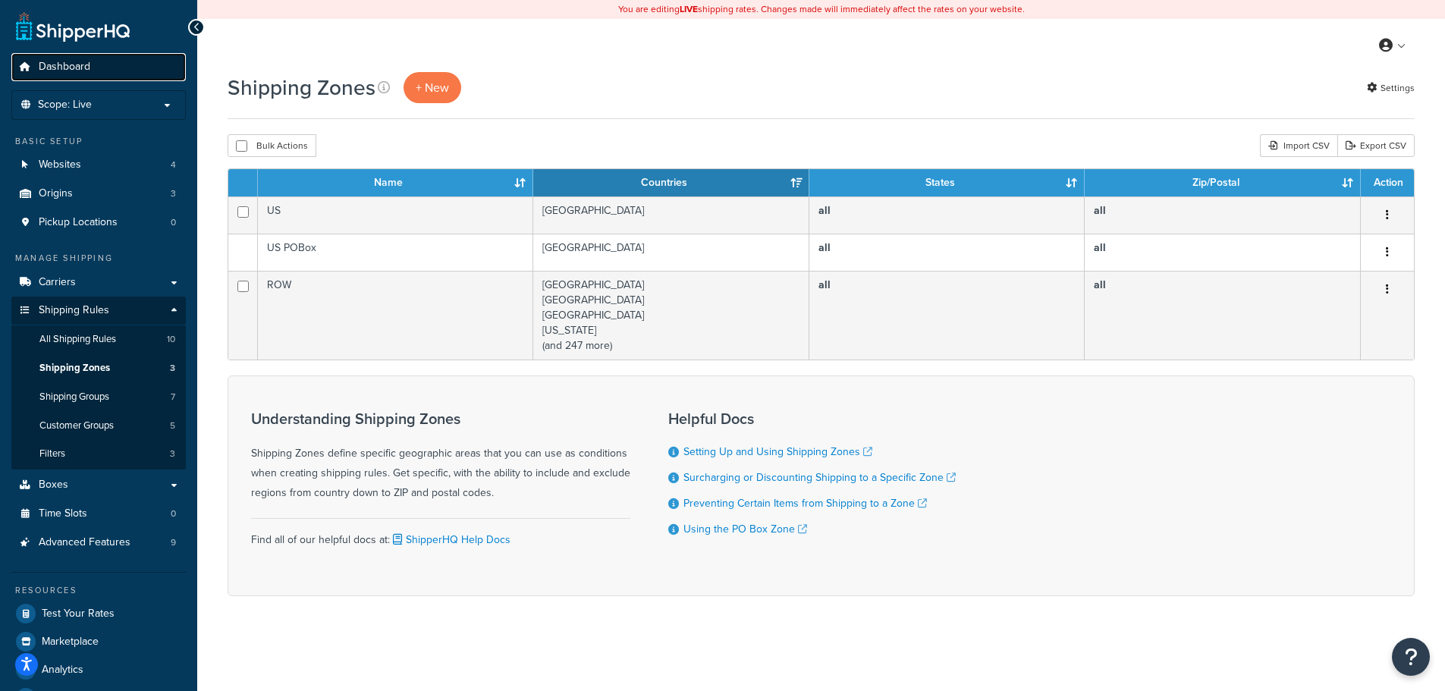
click at [99, 68] on link "Dashboard" at bounding box center [98, 67] width 175 height 28
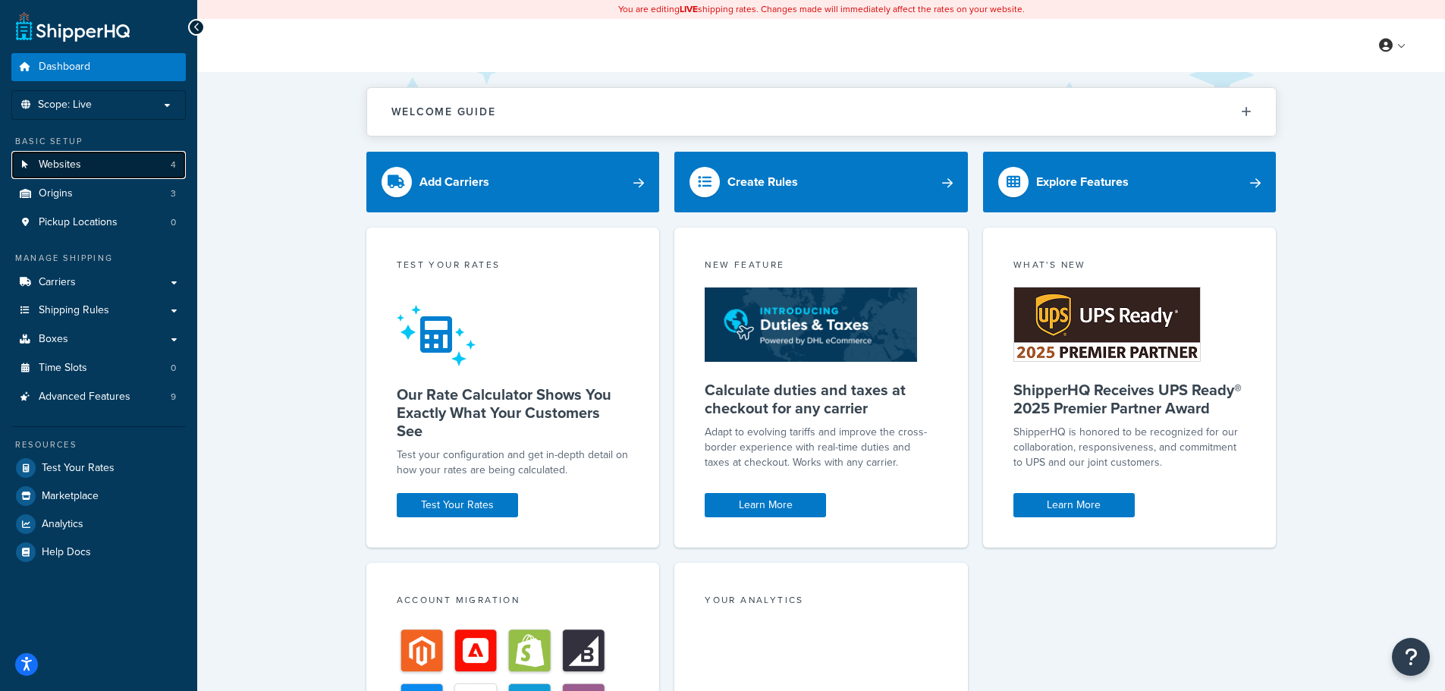
click at [57, 169] on span "Websites" at bounding box center [60, 165] width 42 height 13
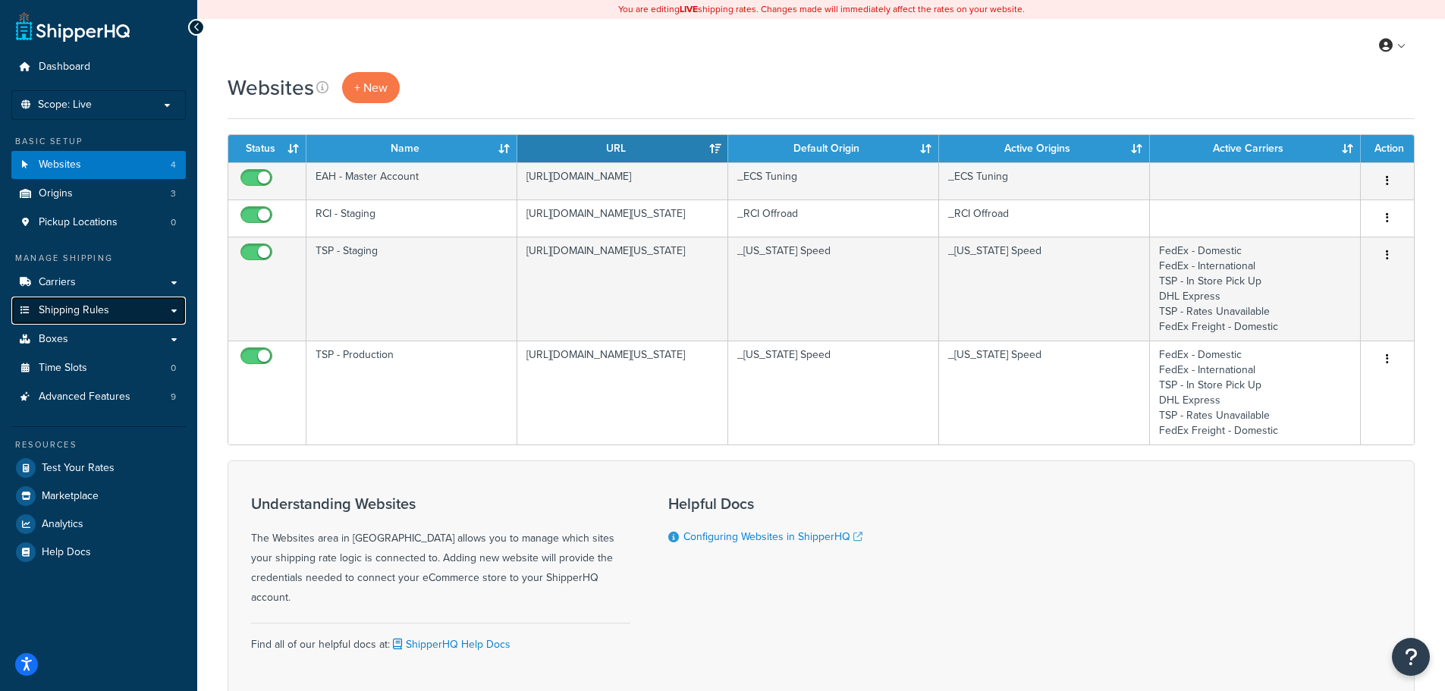
click at [63, 310] on span "Shipping Rules" at bounding box center [74, 310] width 71 height 13
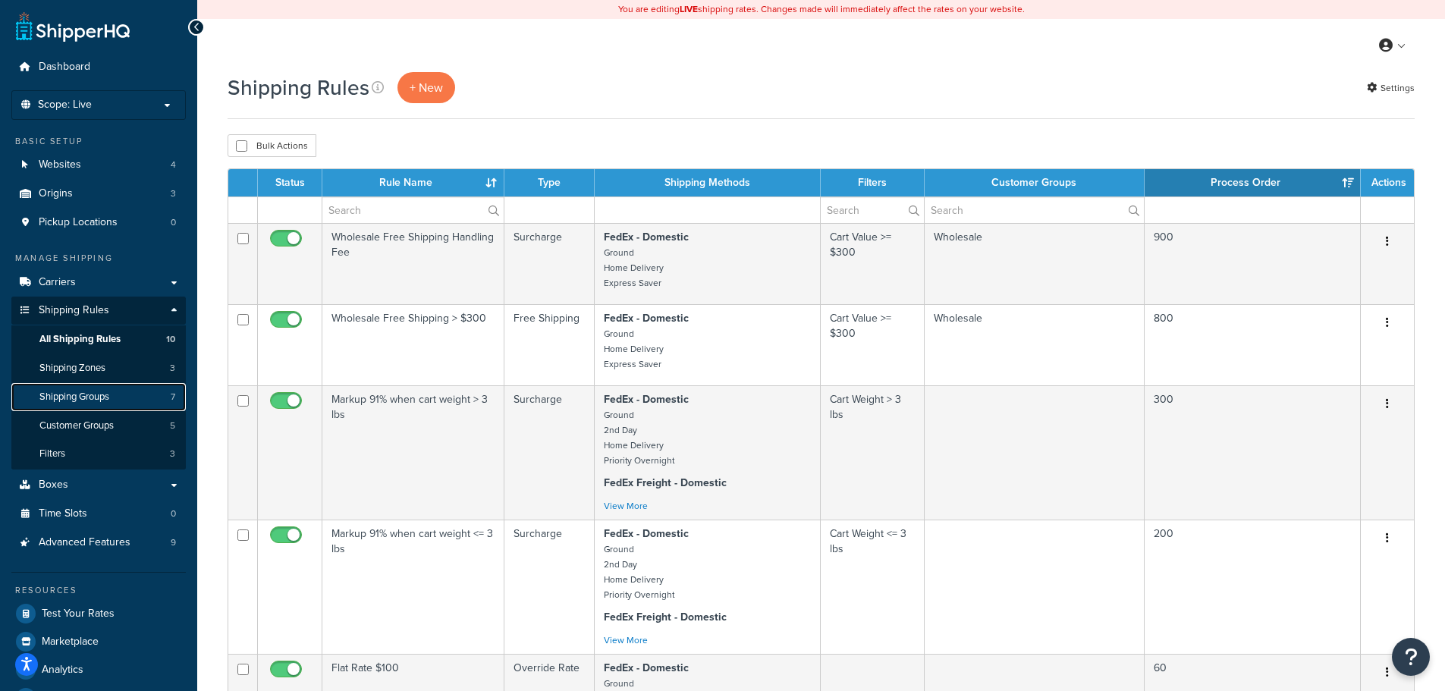
click at [123, 395] on link "Shipping Groups 7" at bounding box center [98, 397] width 175 height 28
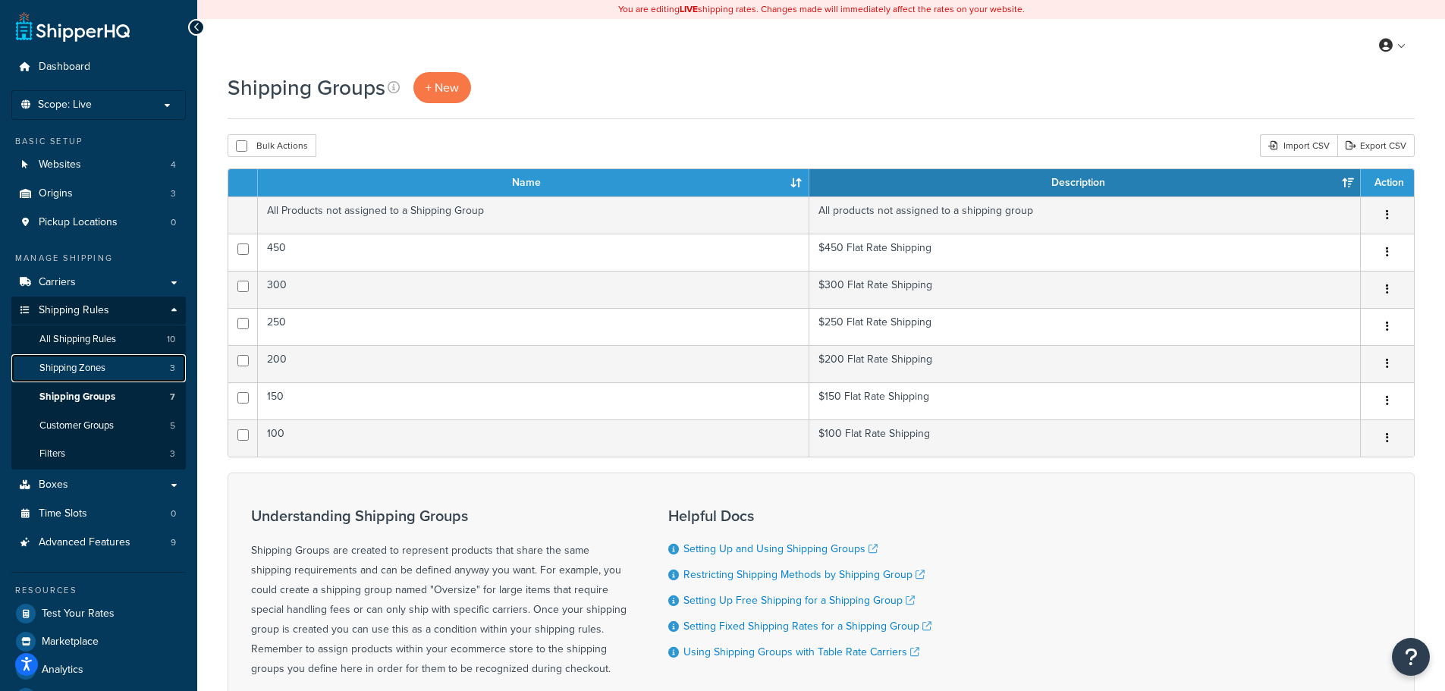
click at [128, 362] on link "Shipping Zones 3" at bounding box center [98, 368] width 175 height 28
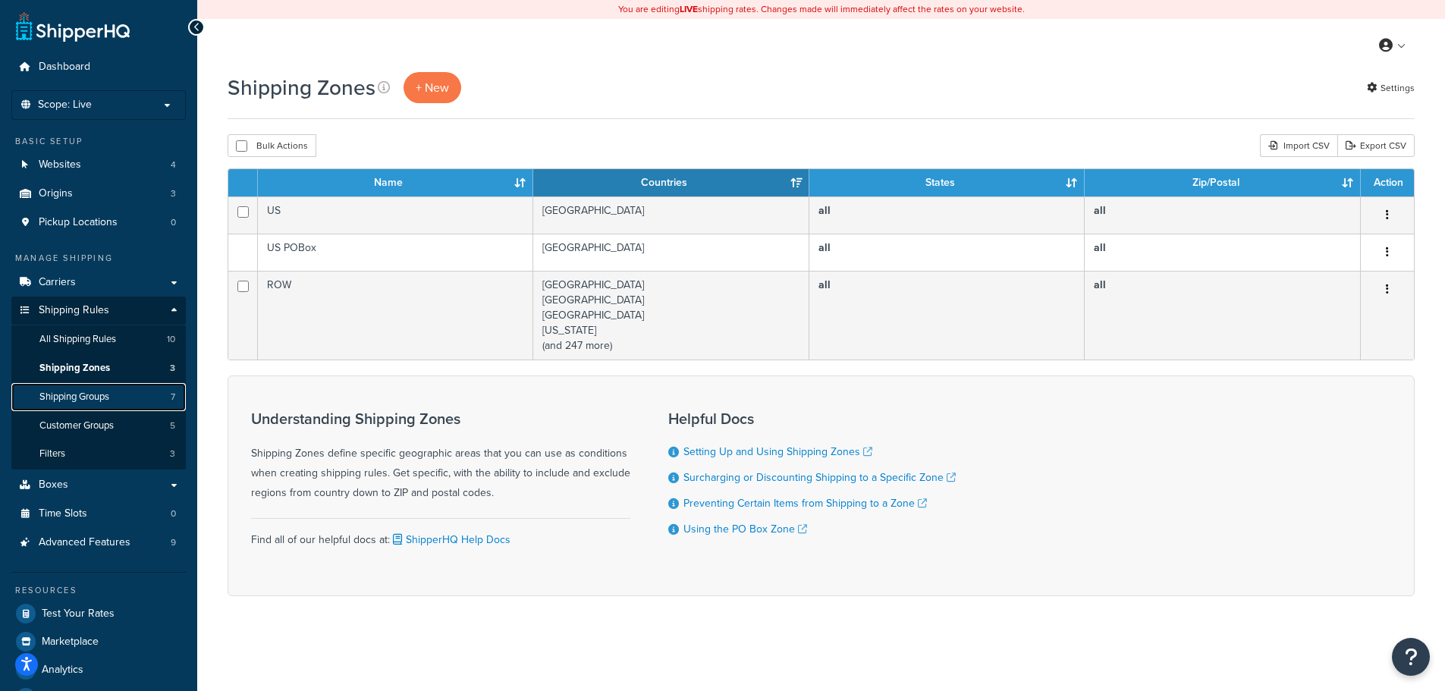
click at [124, 395] on link "Shipping Groups 7" at bounding box center [98, 397] width 175 height 28
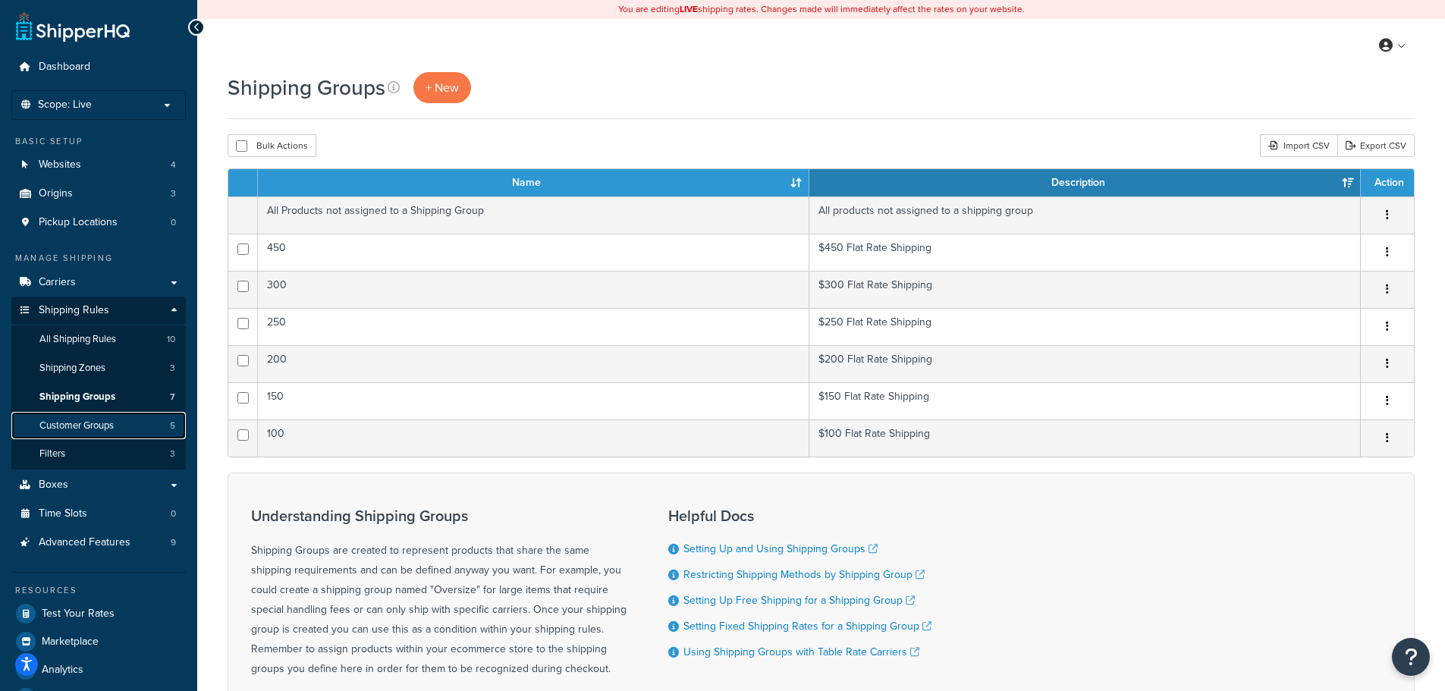
click at [121, 428] on link "Customer Groups 5" at bounding box center [98, 426] width 175 height 28
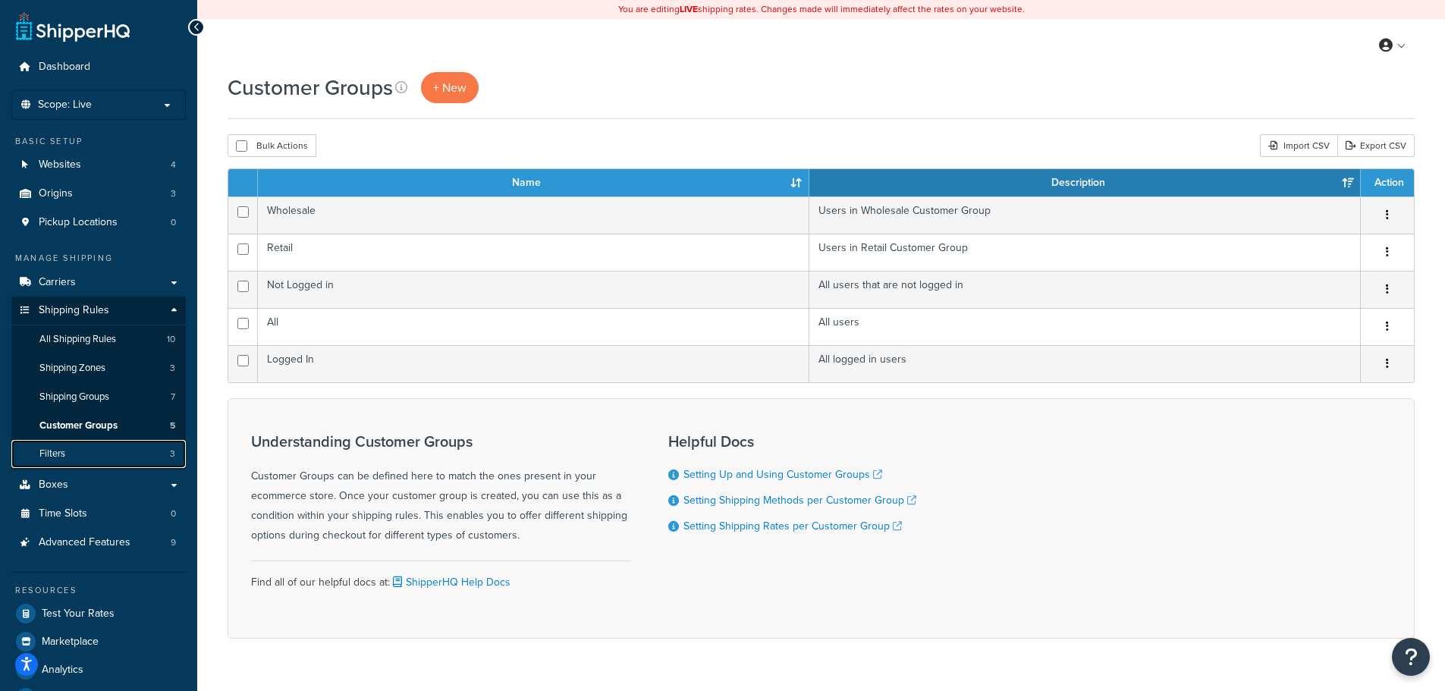
click at [121, 457] on link "Filters 3" at bounding box center [98, 454] width 175 height 28
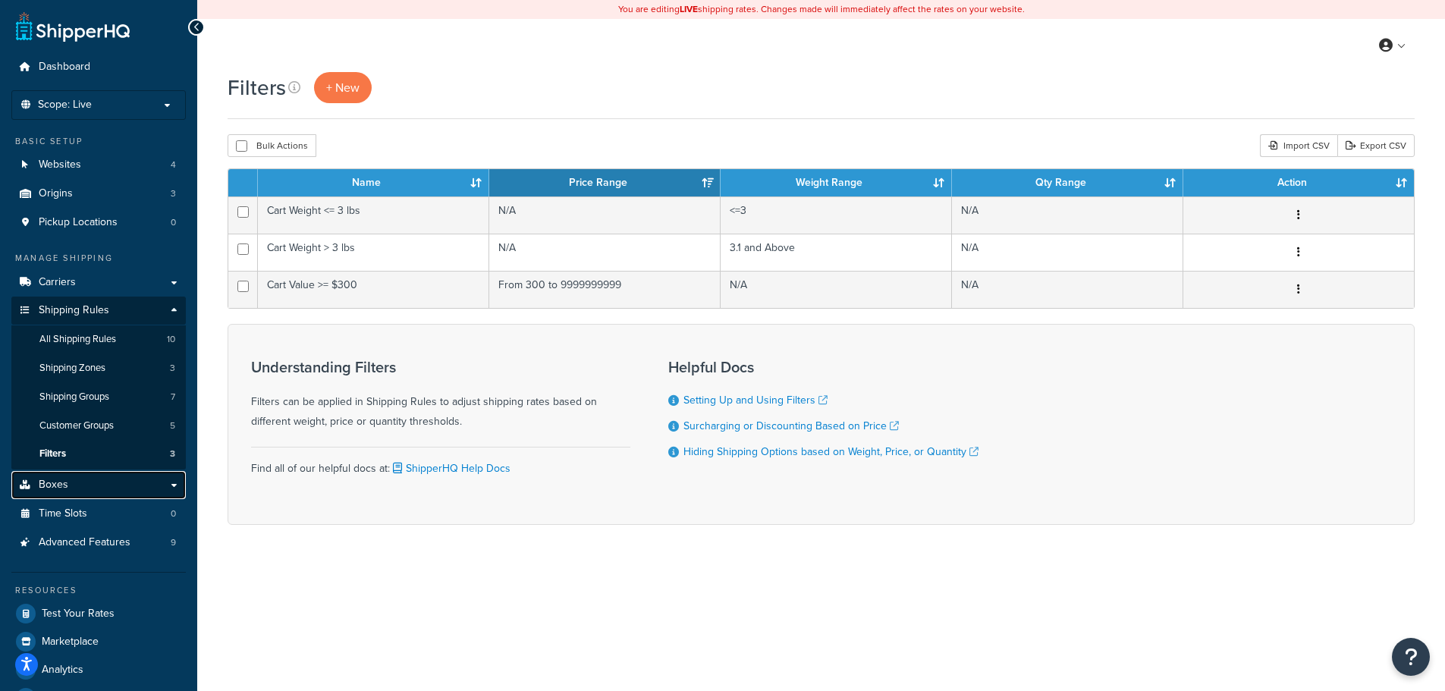
click at [118, 483] on link "Boxes" at bounding box center [98, 485] width 175 height 28
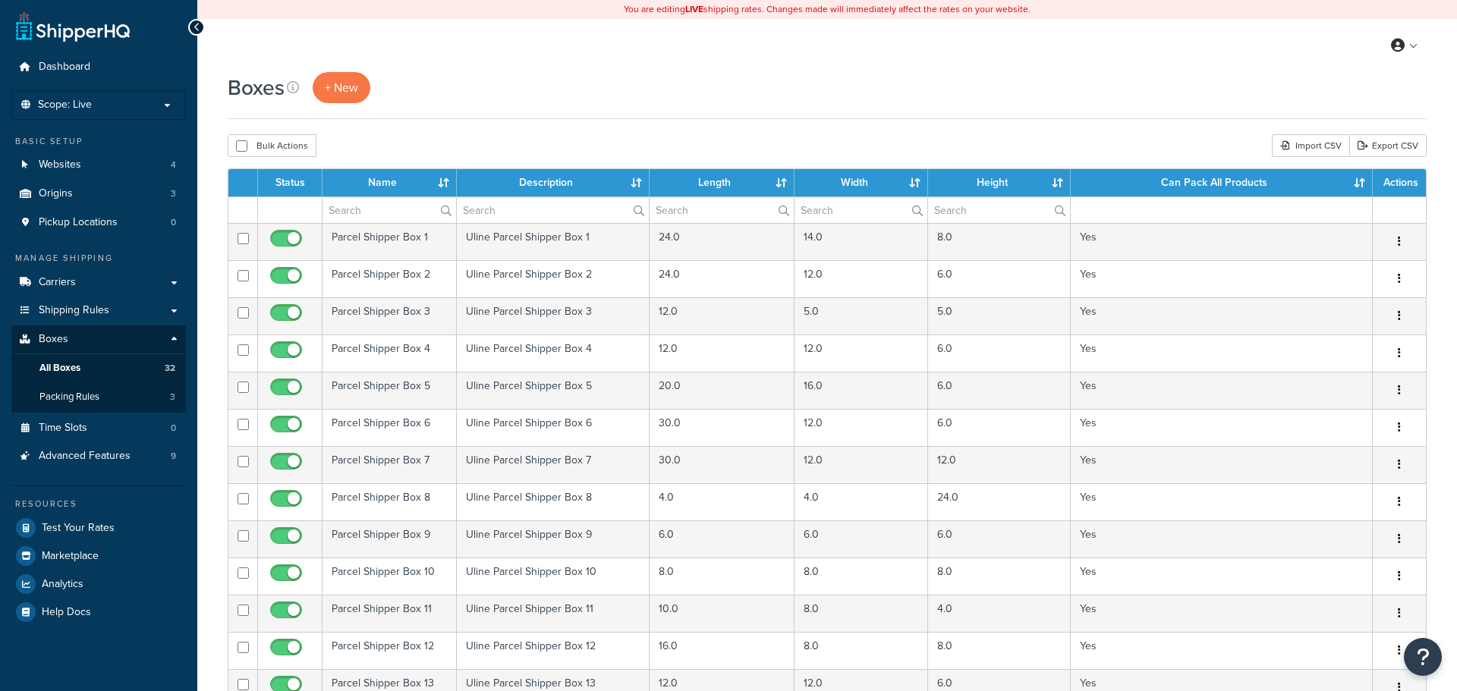
select select "50"
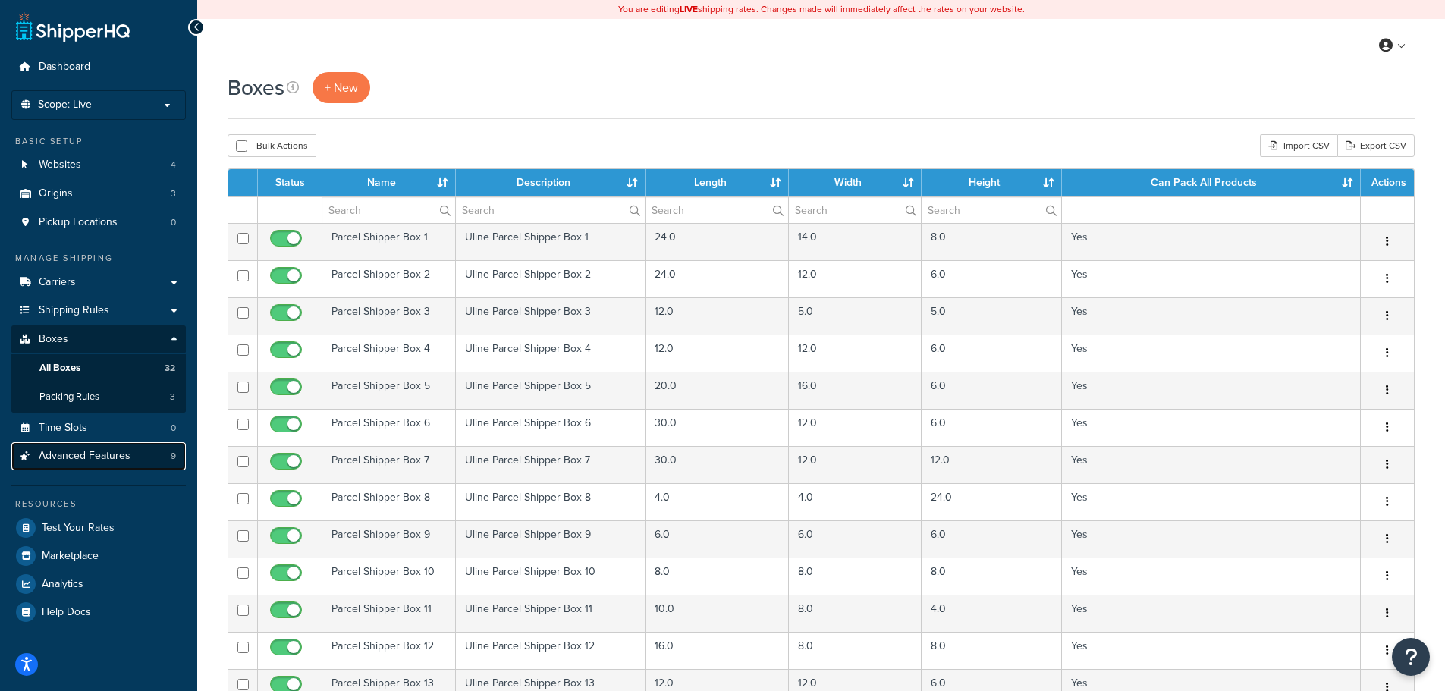
click at [119, 454] on span "Advanced Features" at bounding box center [85, 456] width 92 height 13
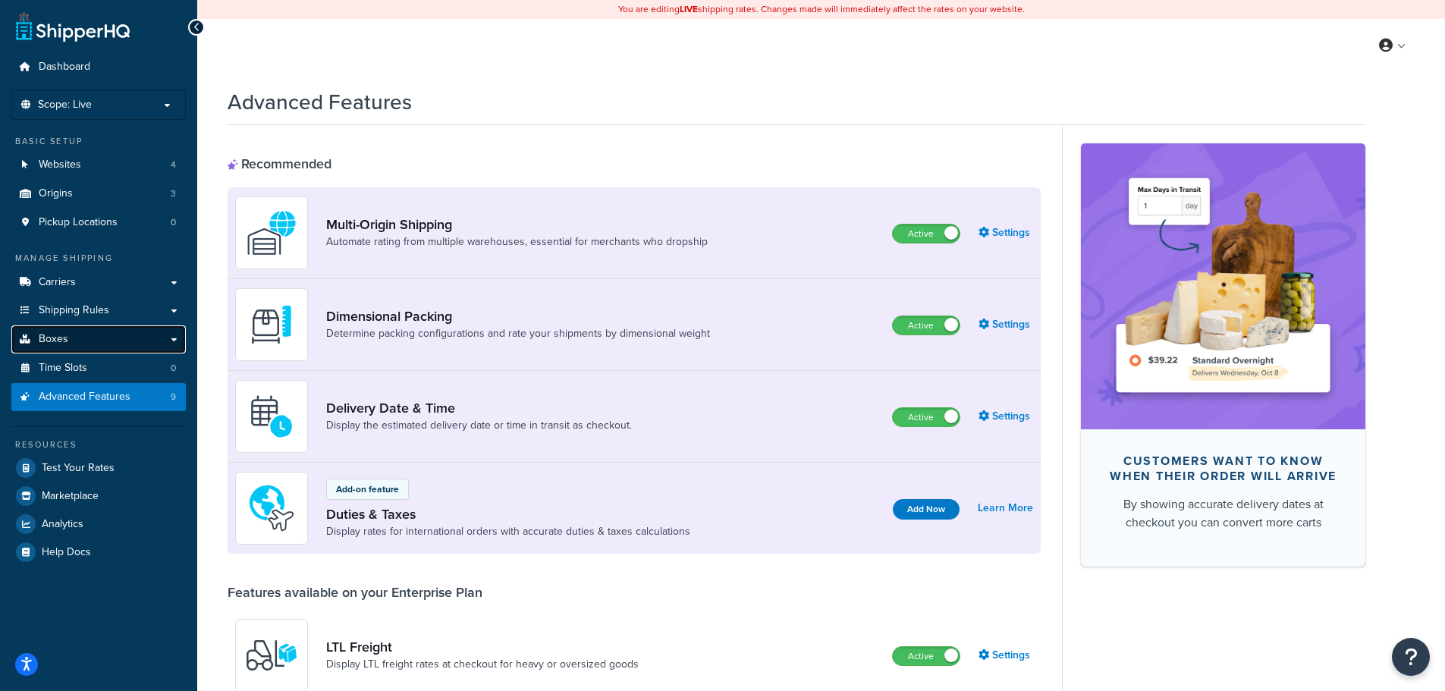
click at [119, 329] on link "Boxes" at bounding box center [98, 339] width 175 height 28
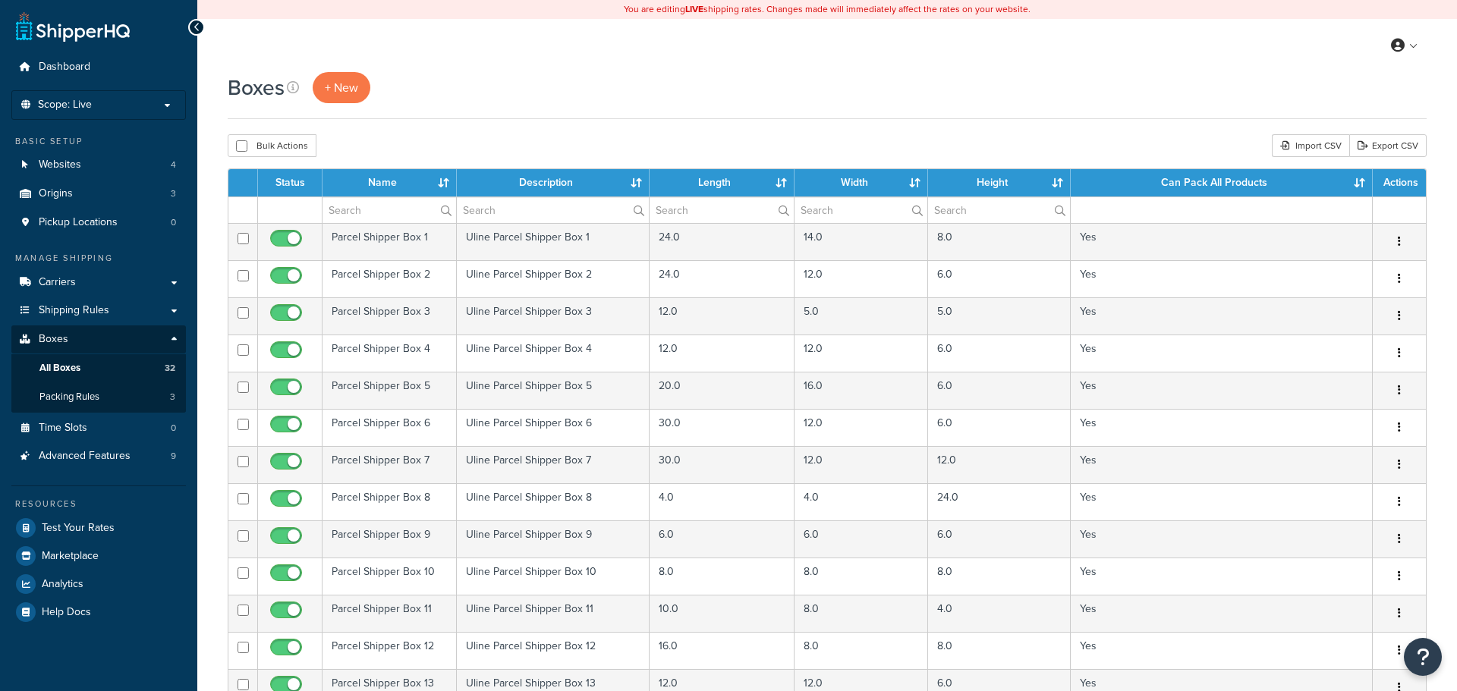
select select "50"
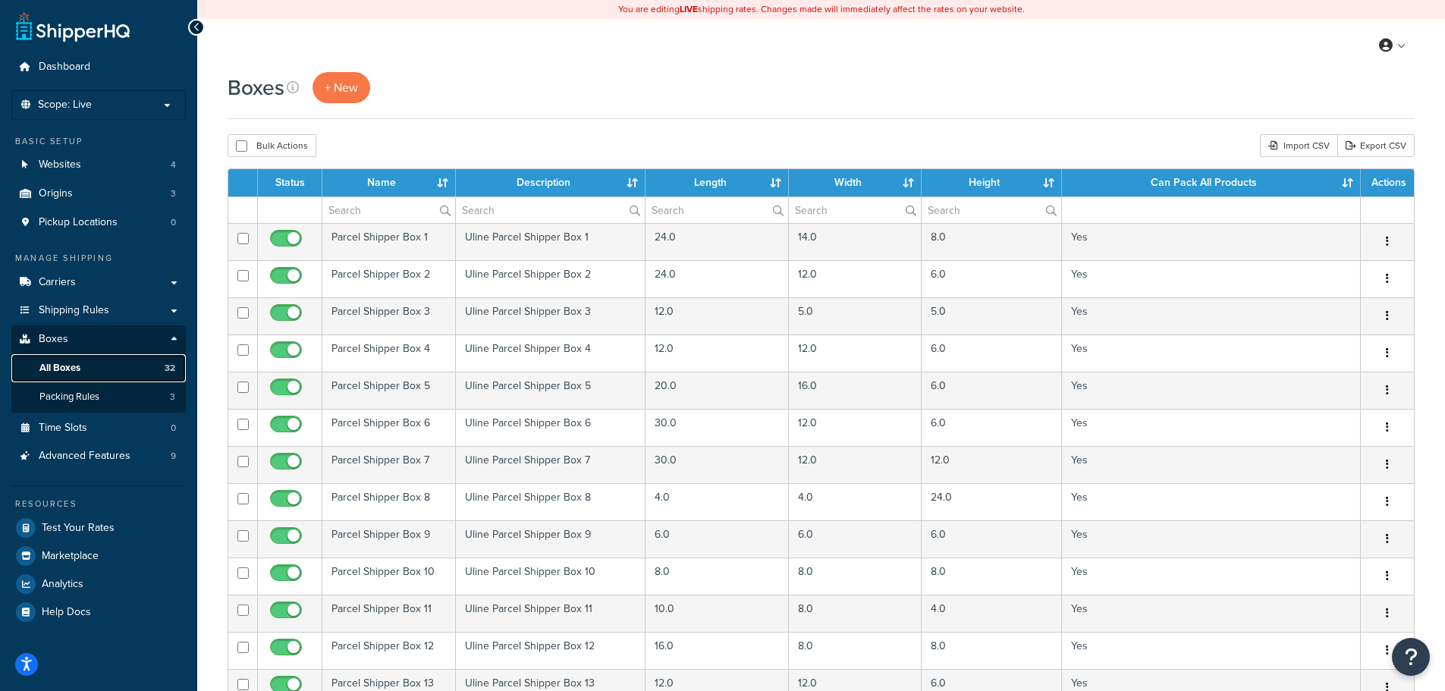
click at [118, 368] on link "All Boxes 32" at bounding box center [98, 368] width 175 height 28
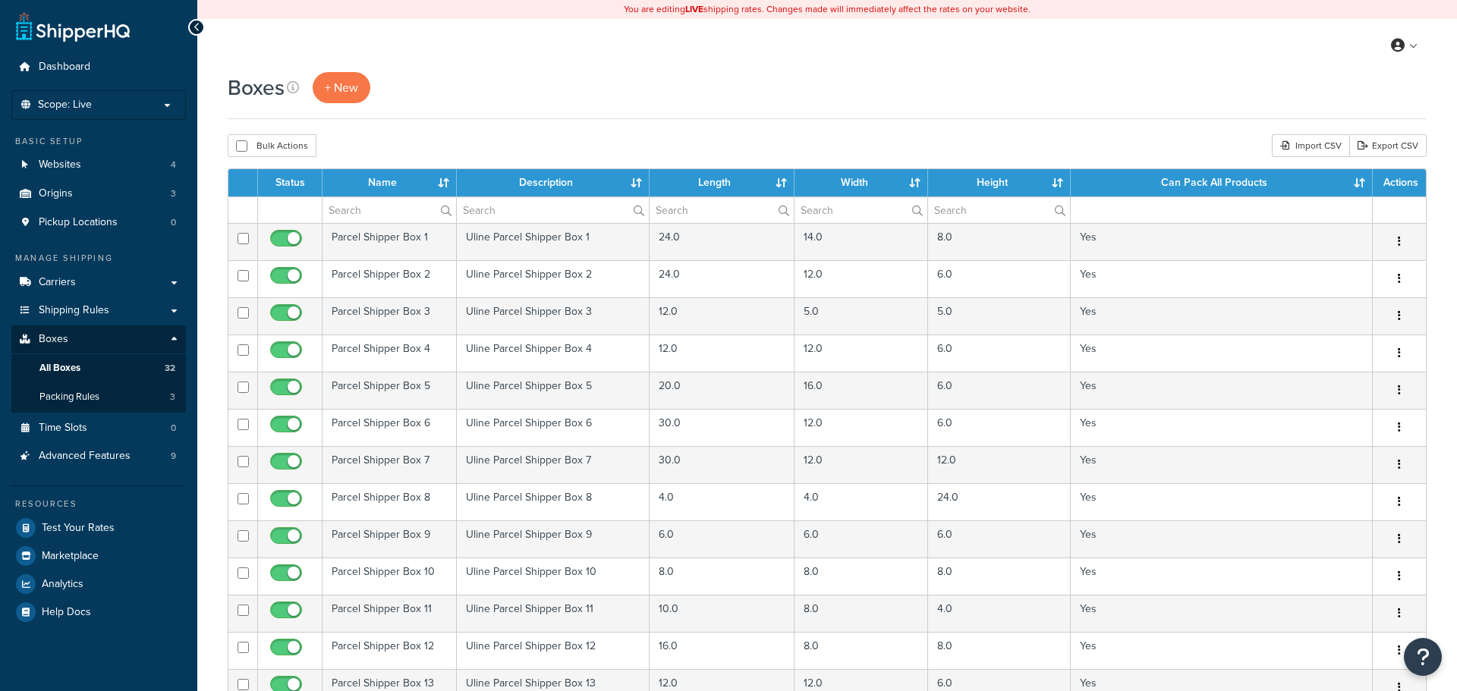
select select "50"
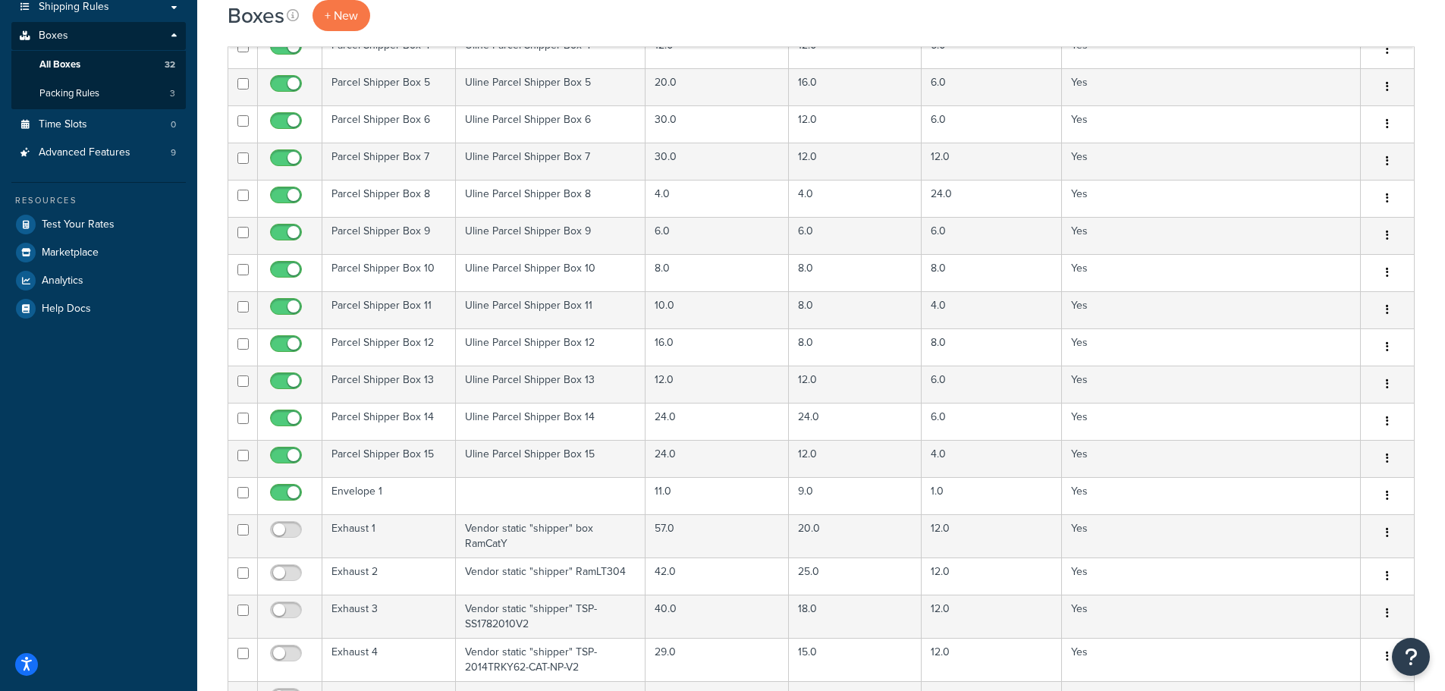
scroll to position [76, 0]
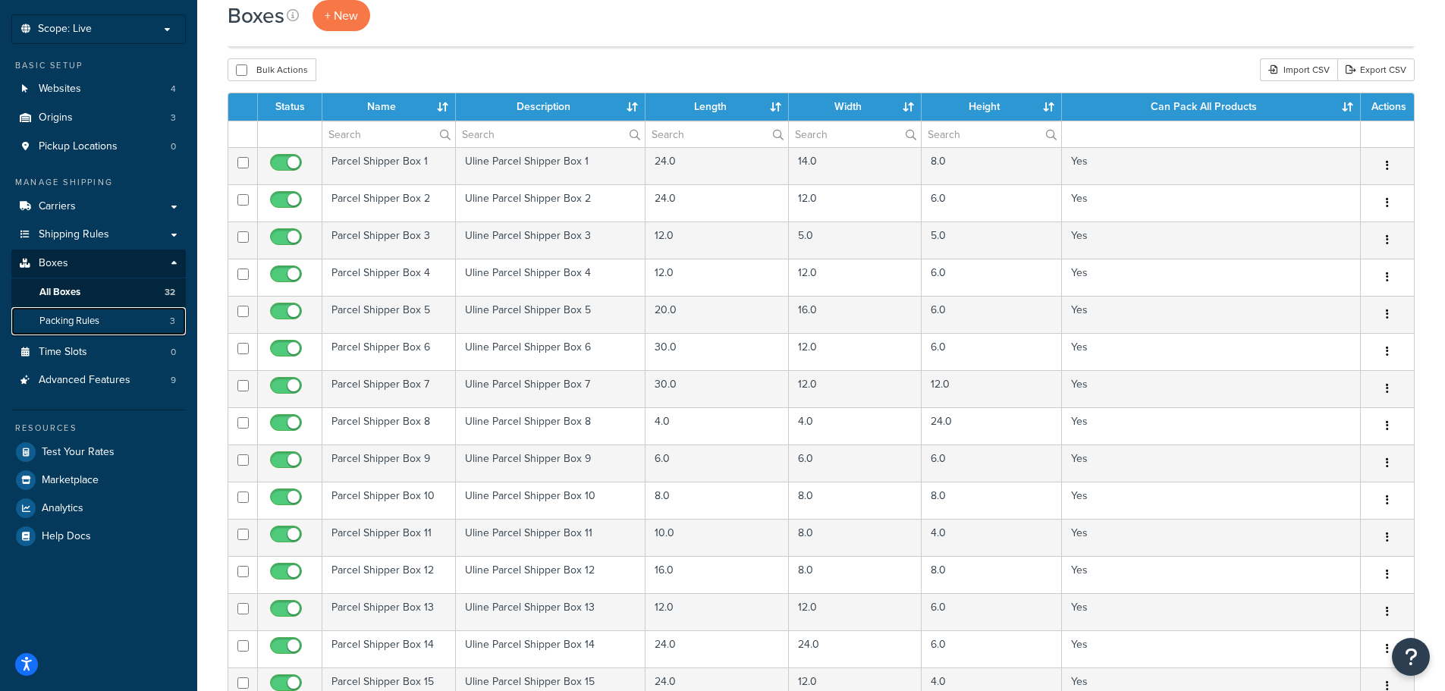
click at [104, 314] on link "Packing Rules 3" at bounding box center [98, 321] width 175 height 28
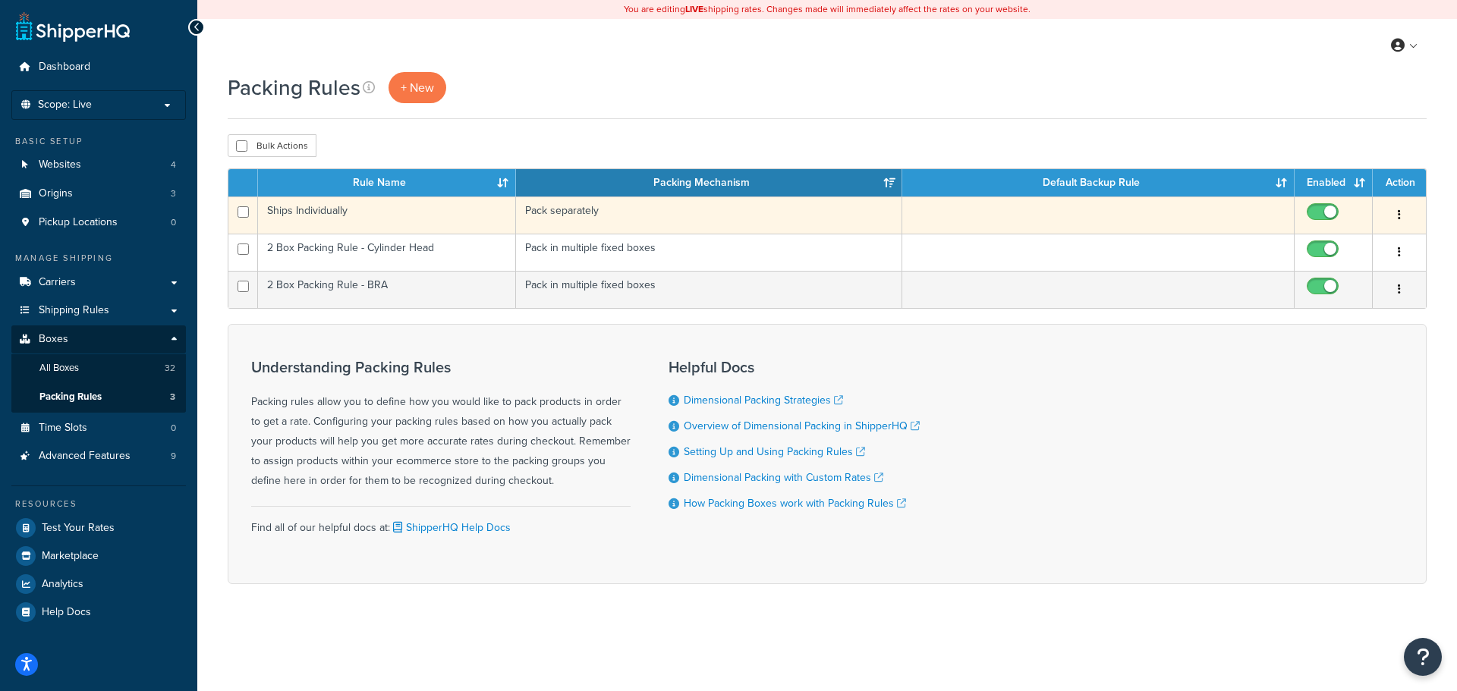
click at [415, 213] on td "Ships Individually" at bounding box center [387, 215] width 258 height 37
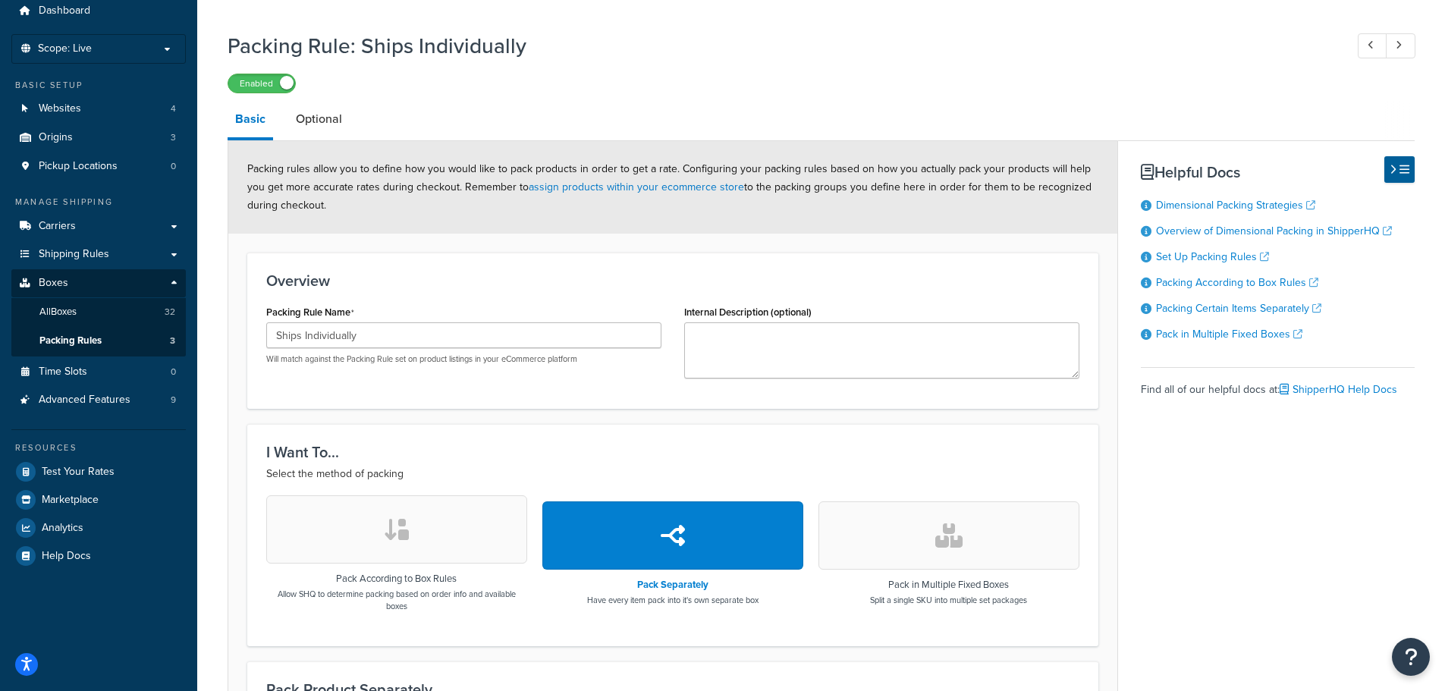
scroll to position [228, 0]
